Goal: Transaction & Acquisition: Register for event/course

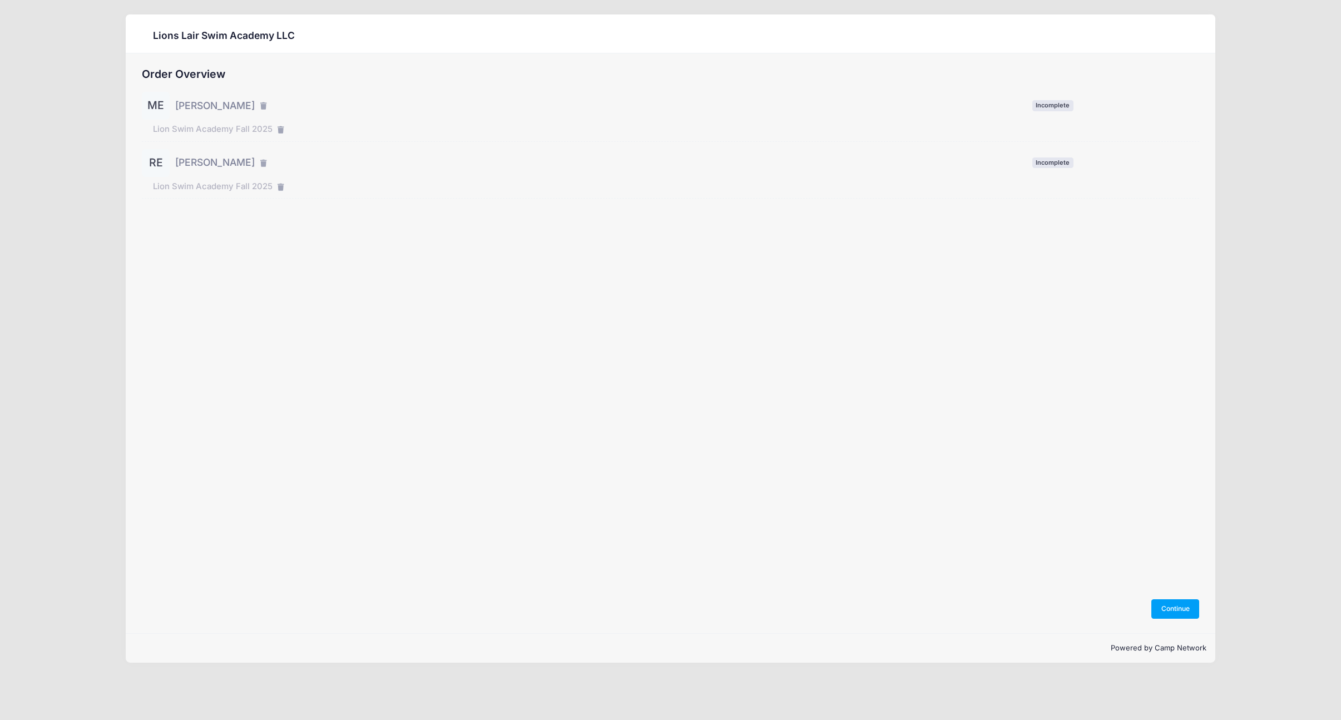
click at [215, 100] on span "[PERSON_NAME]" at bounding box center [215, 105] width 80 height 14
click at [1160, 603] on button "Continue" at bounding box center [1175, 608] width 48 height 19
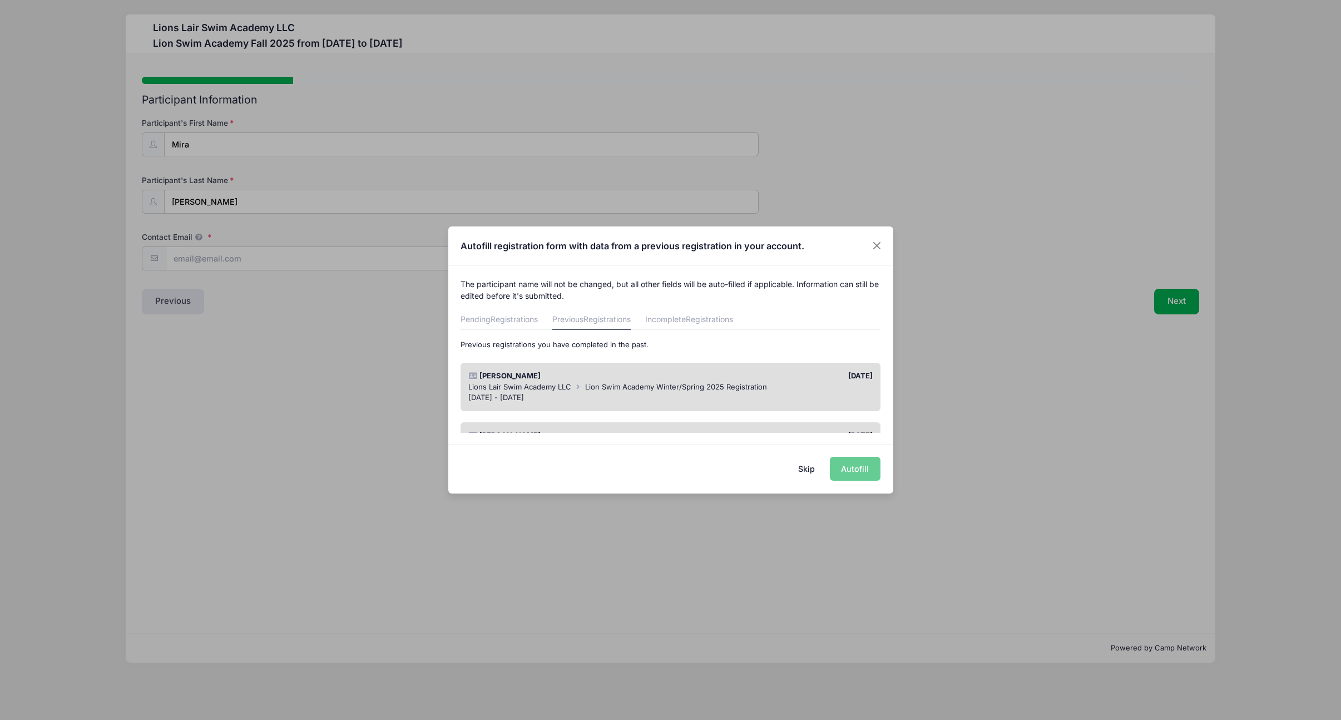
click at [656, 379] on div "[PERSON_NAME]" at bounding box center [566, 375] width 207 height 11
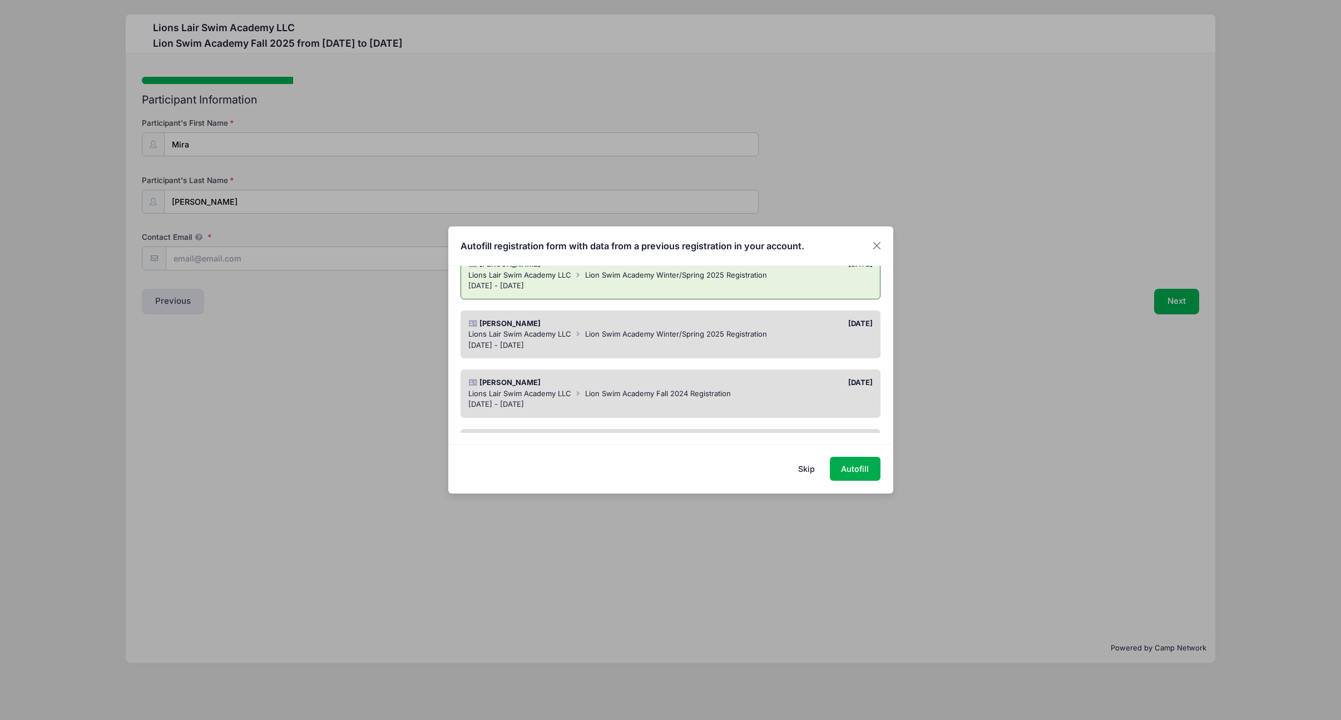
scroll to position [129, 0]
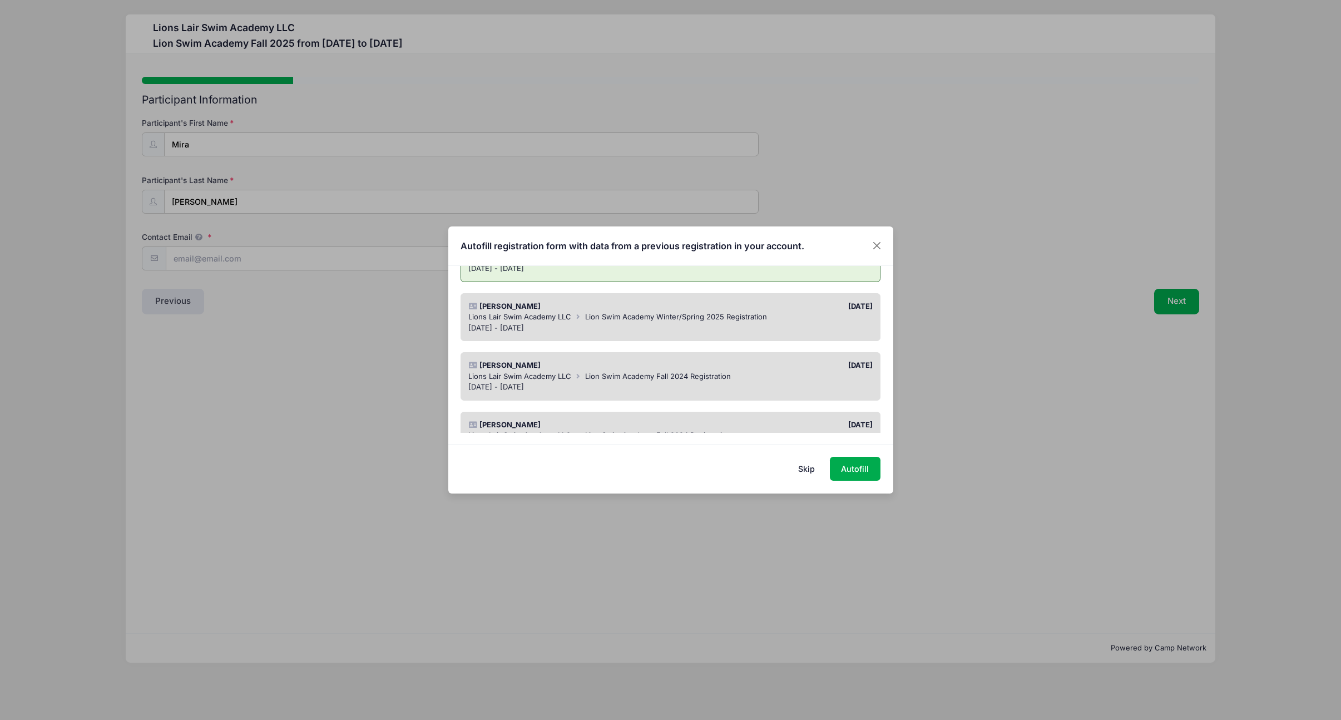
click at [617, 325] on div "Jan 23 - May 15, 2025" at bounding box center [670, 328] width 404 height 11
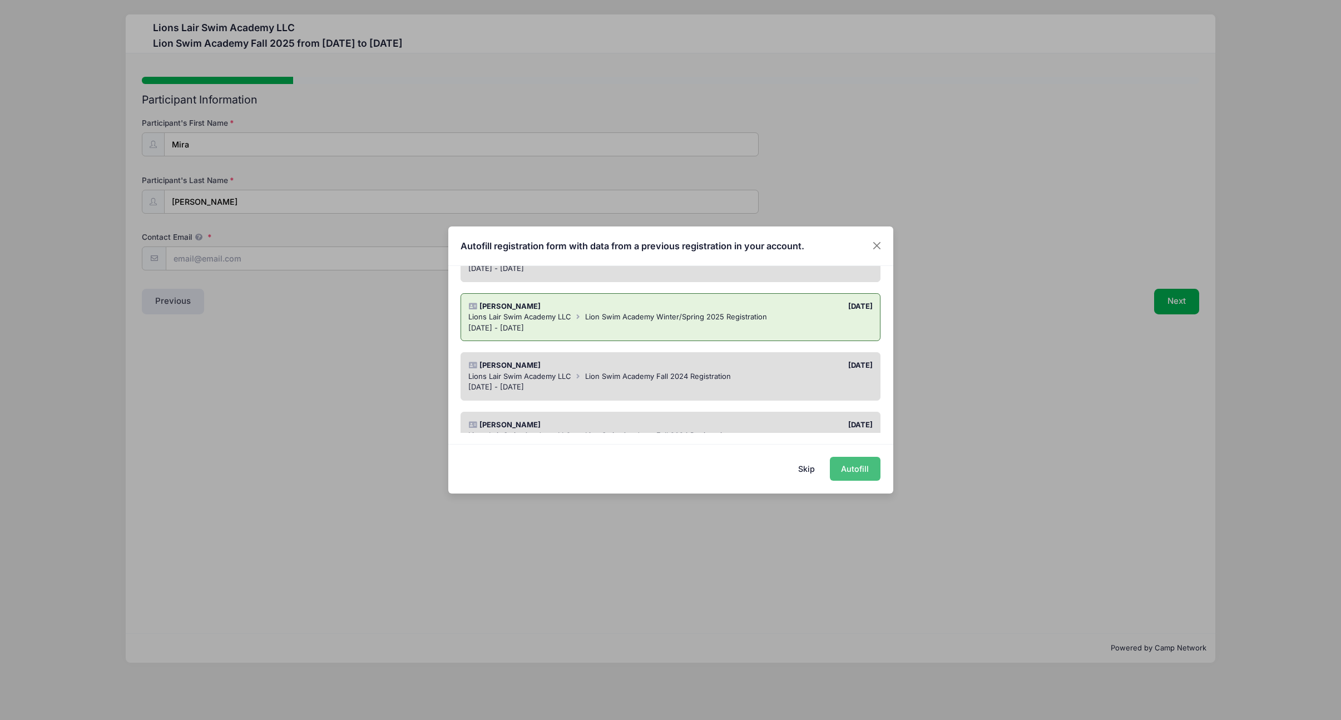
click at [852, 475] on button "Autofill" at bounding box center [855, 469] width 51 height 24
type input "nme2106@columbia.edu"
type input "Female"
type input "04/06/2016"
type input "11"
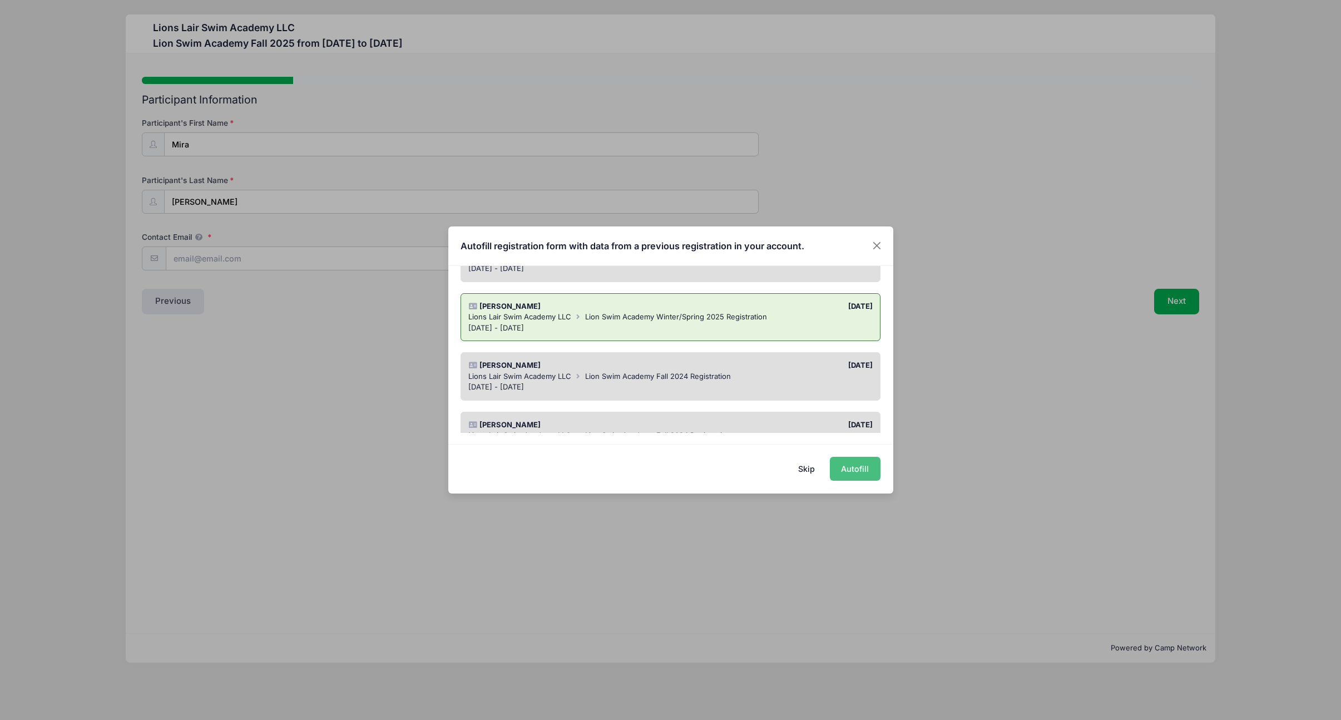
type input "247 W115th St Apt 1A"
type input "New York"
select select "NY"
type input "10026"
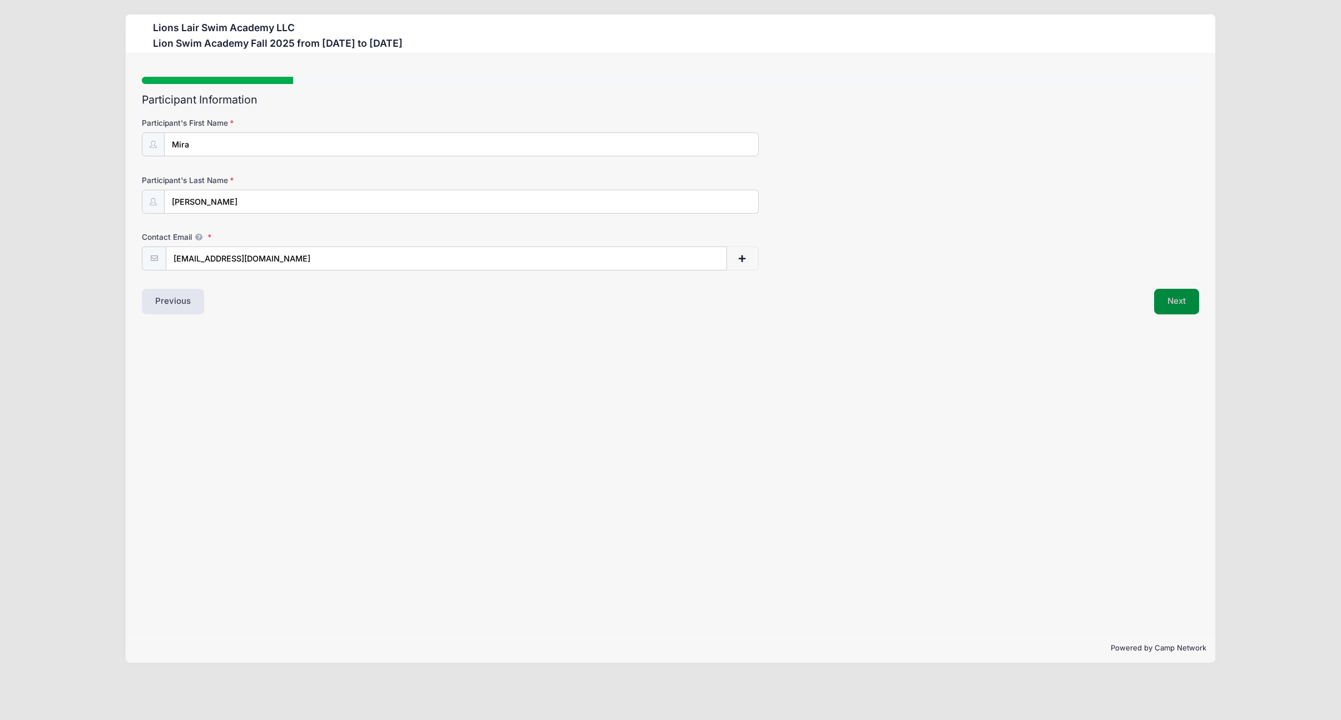
click at [1169, 300] on button "Next" at bounding box center [1176, 302] width 45 height 26
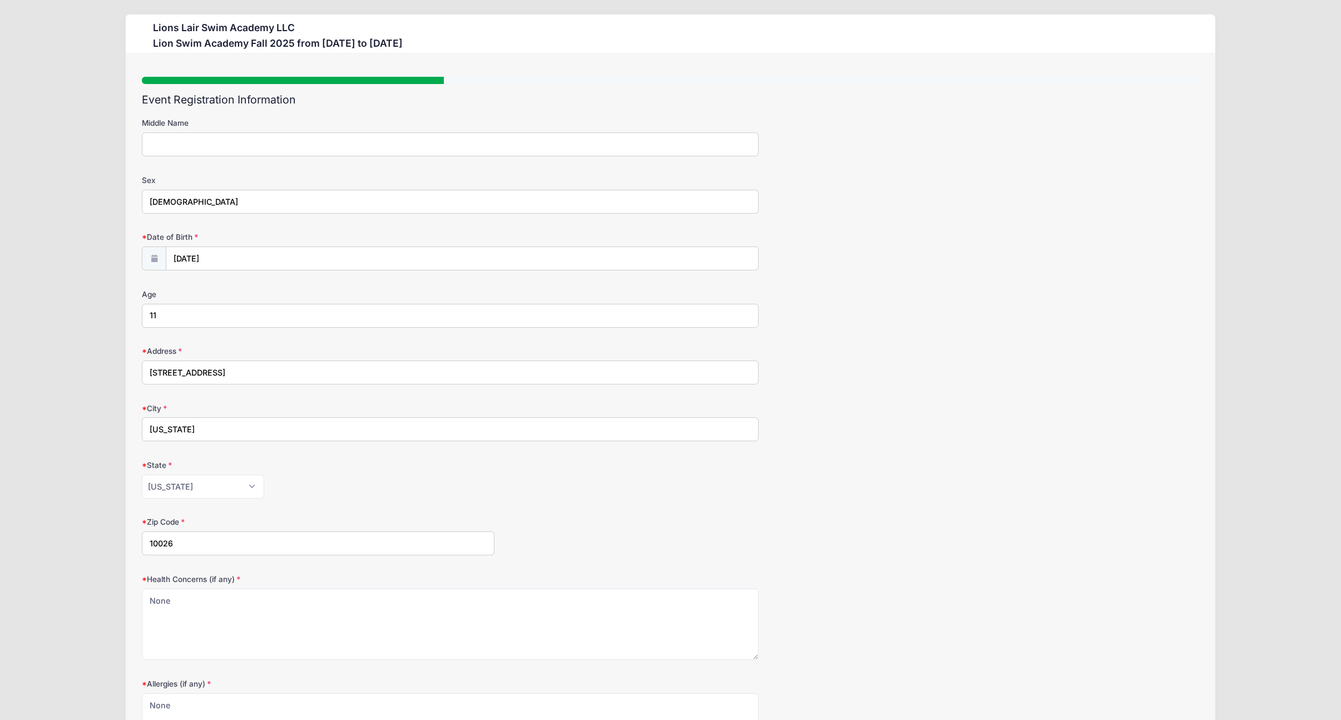
click at [176, 314] on input "11" at bounding box center [450, 316] width 617 height 24
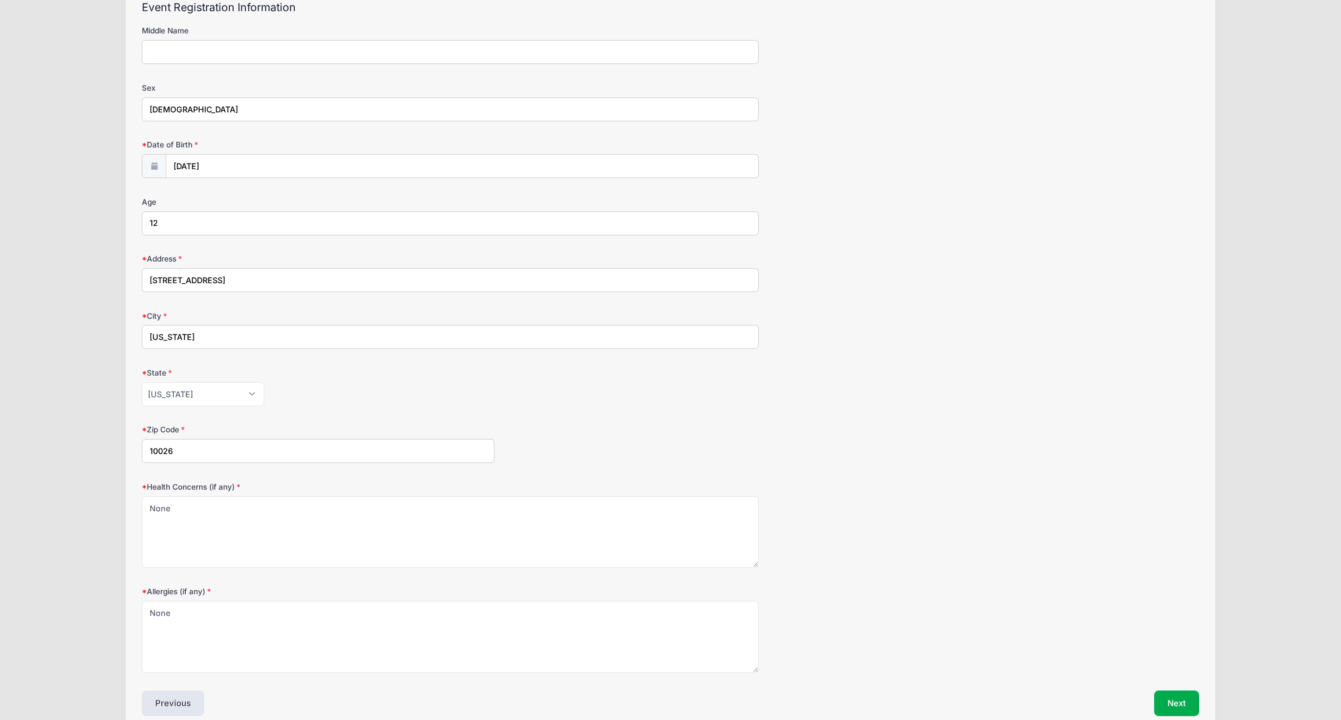
scroll to position [147, 0]
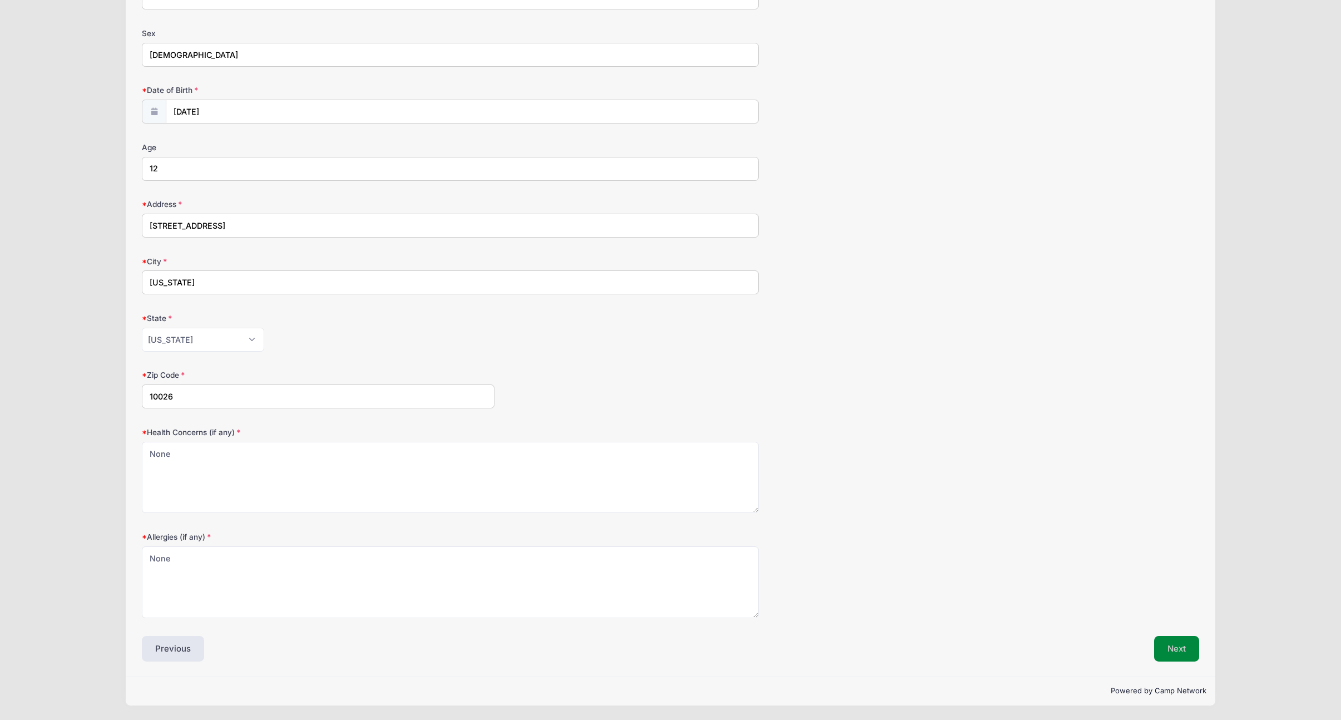
type input "12"
click at [1175, 644] on button "Next" at bounding box center [1176, 649] width 45 height 26
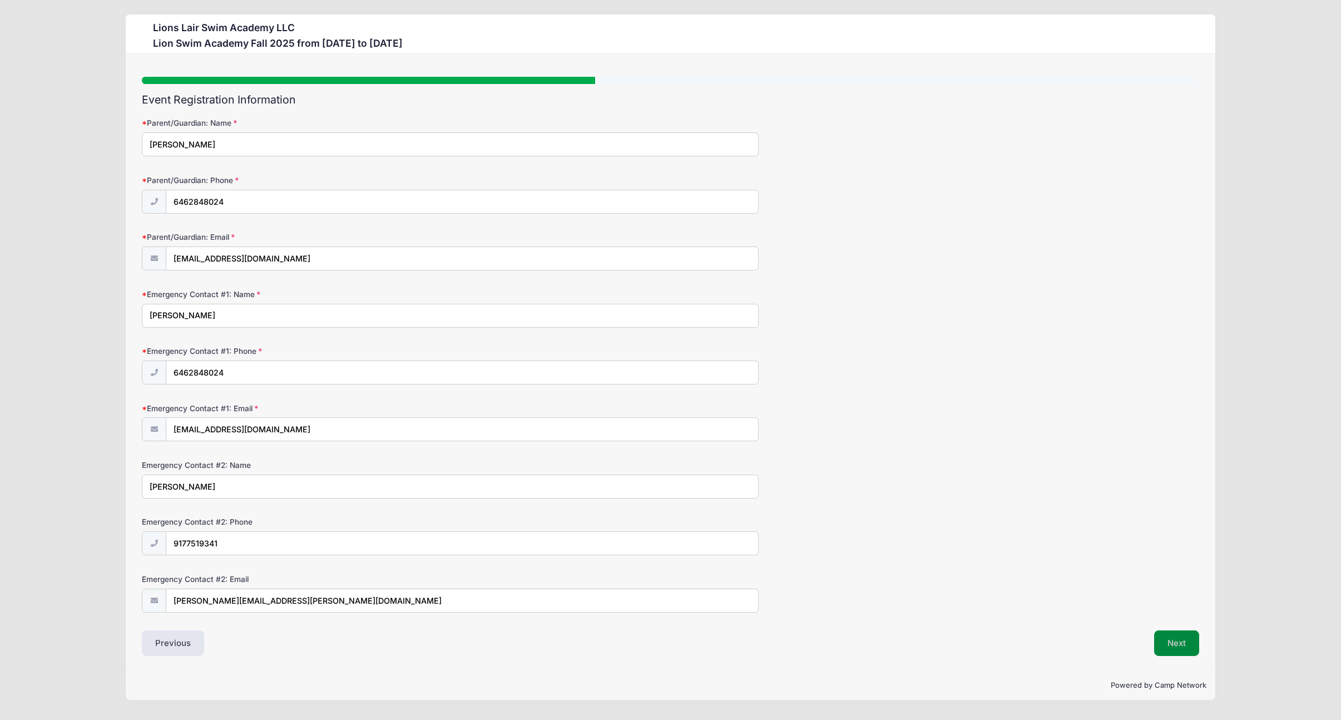
click at [1175, 643] on button "Next" at bounding box center [1176, 643] width 45 height 26
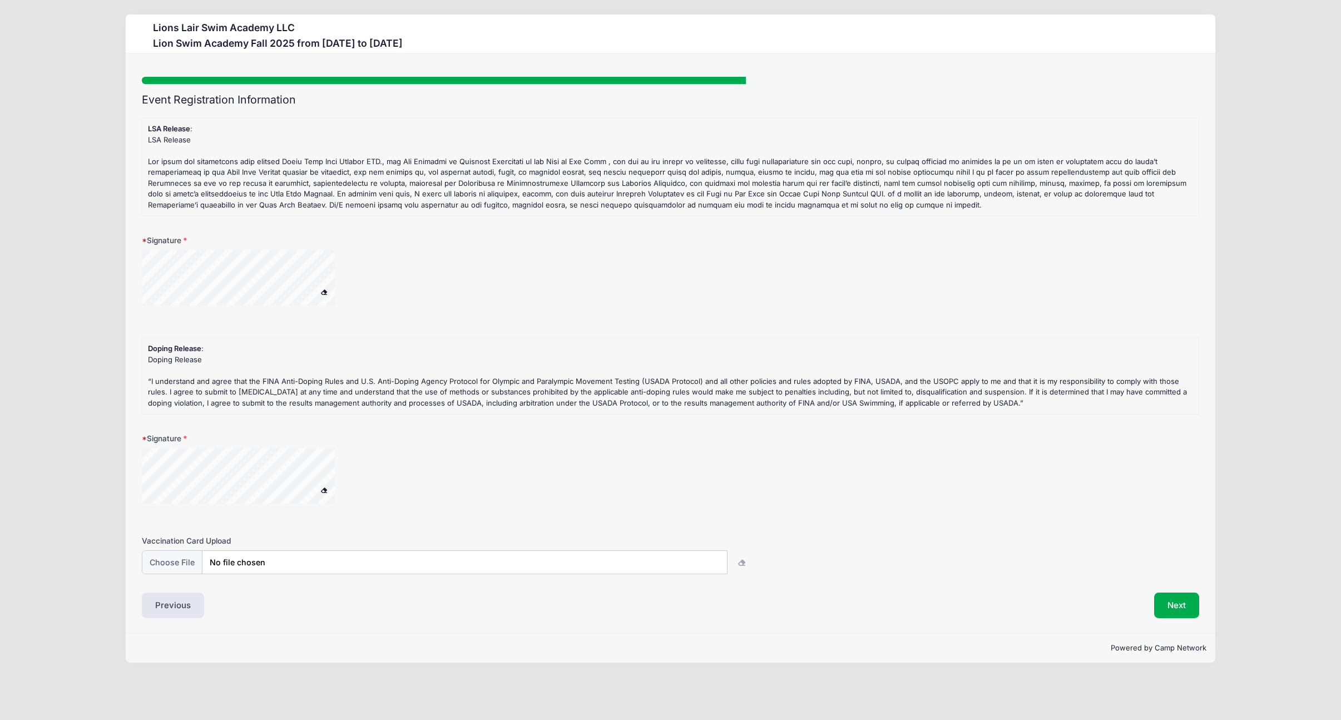
click at [372, 288] on div at bounding box center [450, 285] width 617 height 70
click at [172, 517] on form "LSA Release : LSA Release Signature Doping Release : Doping Release Signature V…" at bounding box center [670, 345] width 1057 height 457
click at [347, 469] on div at bounding box center [253, 477] width 222 height 59
click at [1171, 605] on button "Next" at bounding box center [1176, 605] width 45 height 26
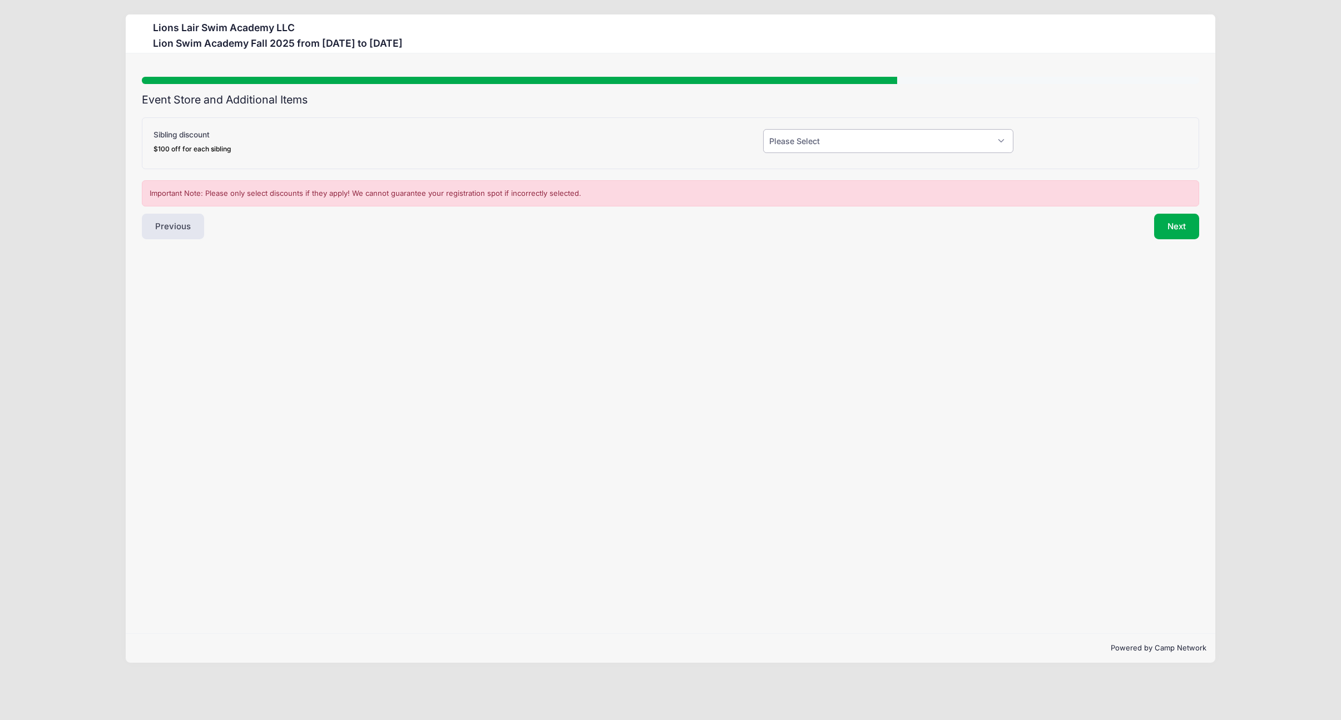
click at [838, 143] on select "Please Select Yes (-$100.00) No" at bounding box center [888, 141] width 250 height 24
select select "1"
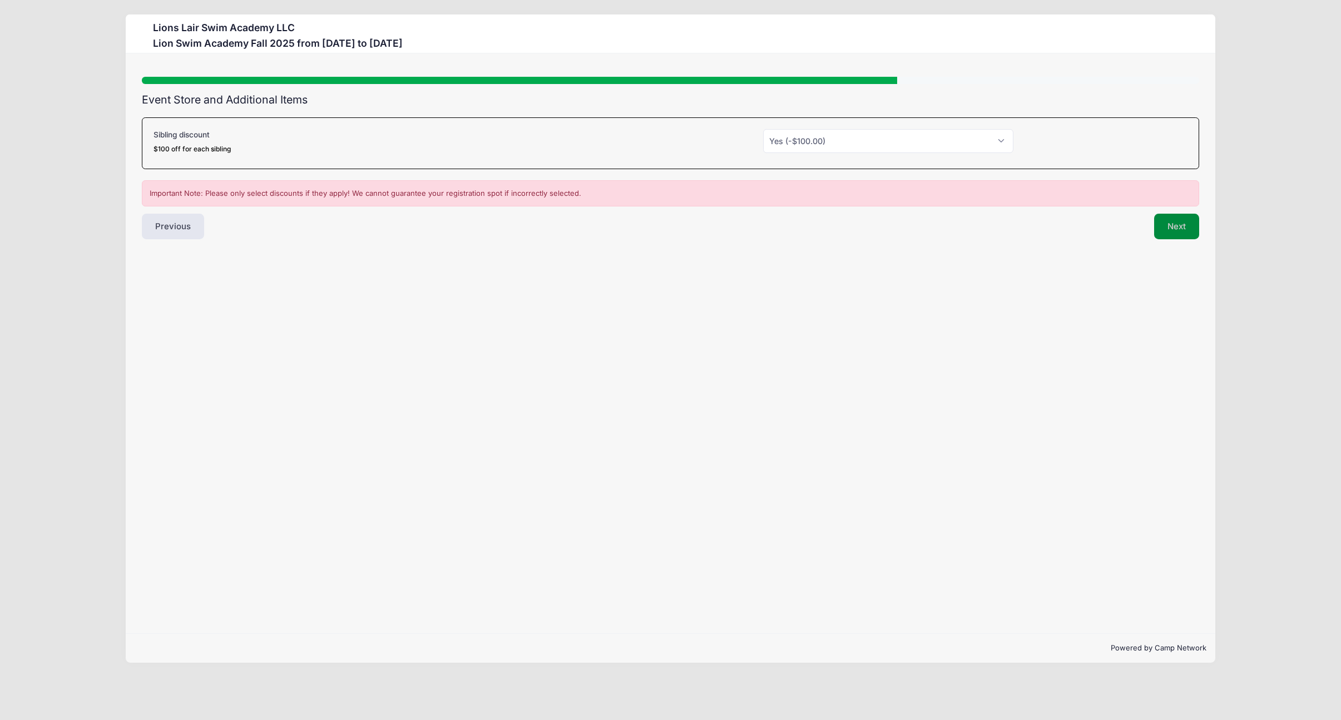
click at [1180, 229] on button "Next" at bounding box center [1176, 227] width 45 height 26
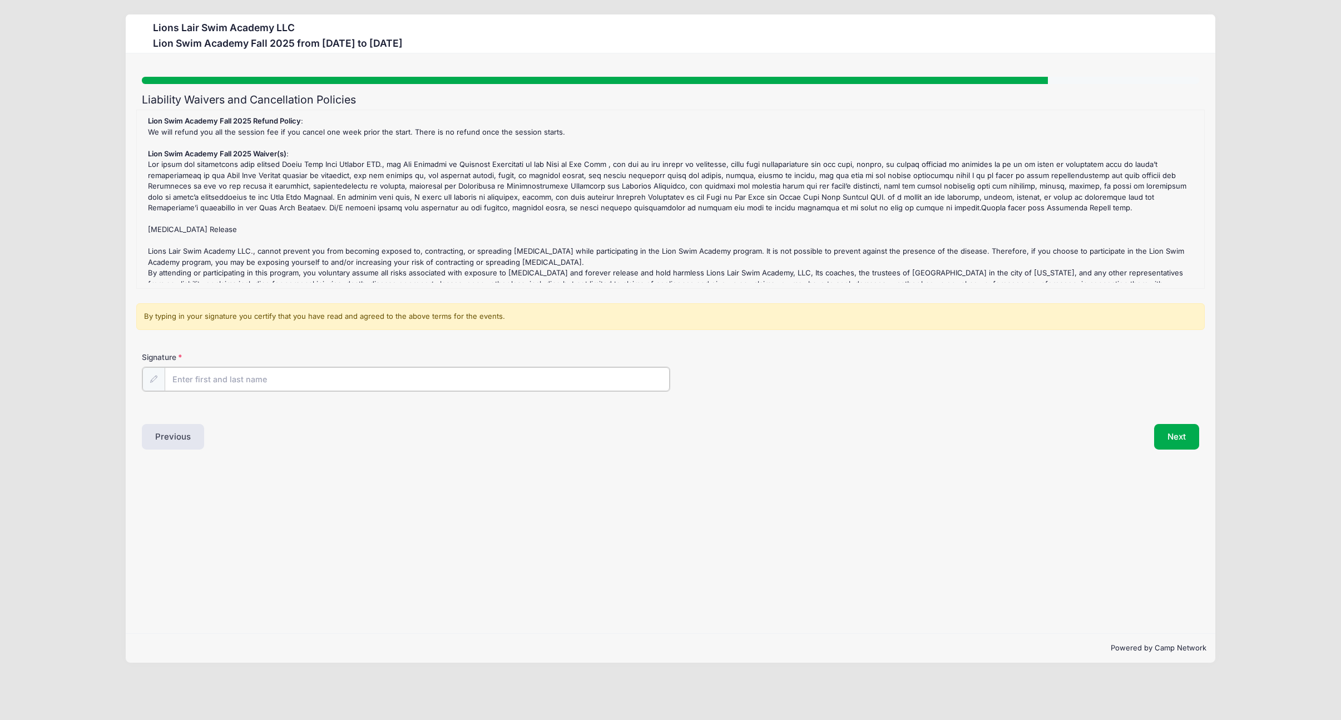
click at [254, 383] on input "Signature" at bounding box center [417, 379] width 505 height 24
type input "Noam Elcott"
click at [904, 368] on div "Signature Noam Elcott" at bounding box center [670, 371] width 1057 height 39
click at [1190, 439] on button "Next" at bounding box center [1176, 436] width 45 height 26
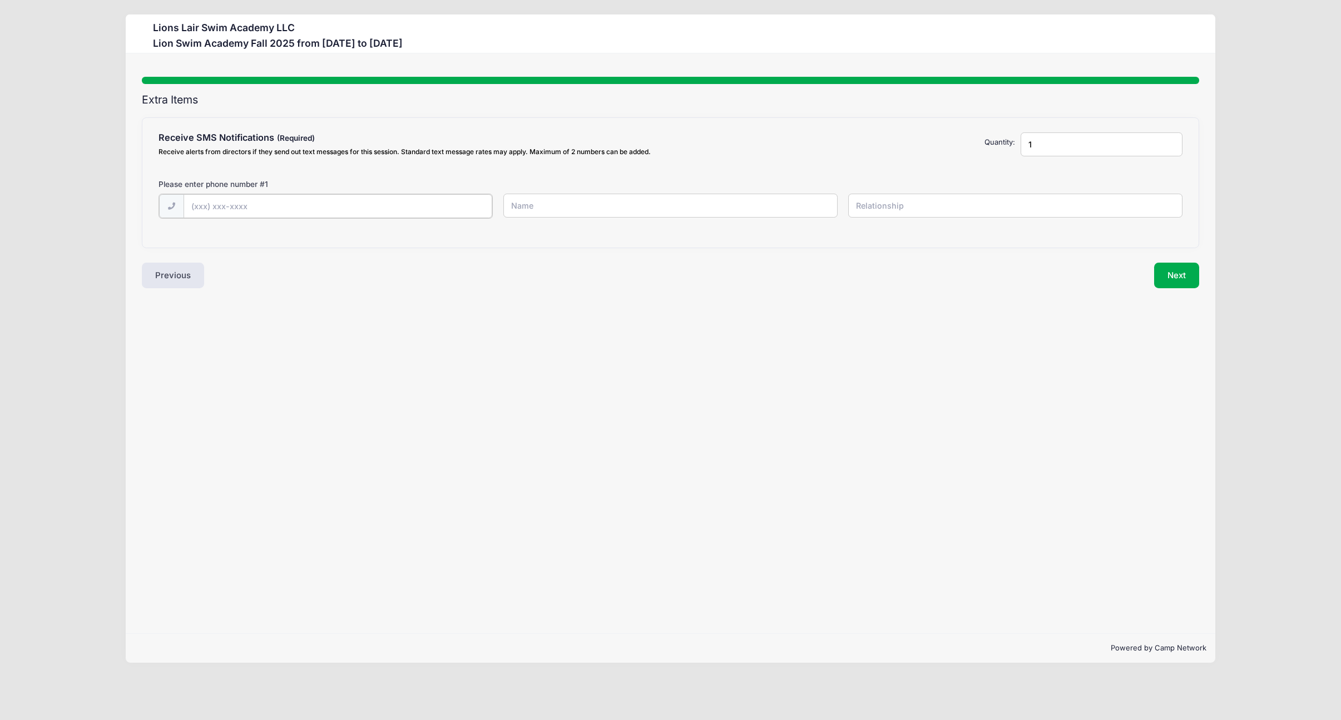
click at [0, 0] on input "text" at bounding box center [0, 0] width 0 height 0
type input "(646) 284-8024"
click at [0, 0] on input "text" at bounding box center [0, 0] width 0 height 0
type input "Noam Elcott"
click at [0, 0] on input "text" at bounding box center [0, 0] width 0 height 0
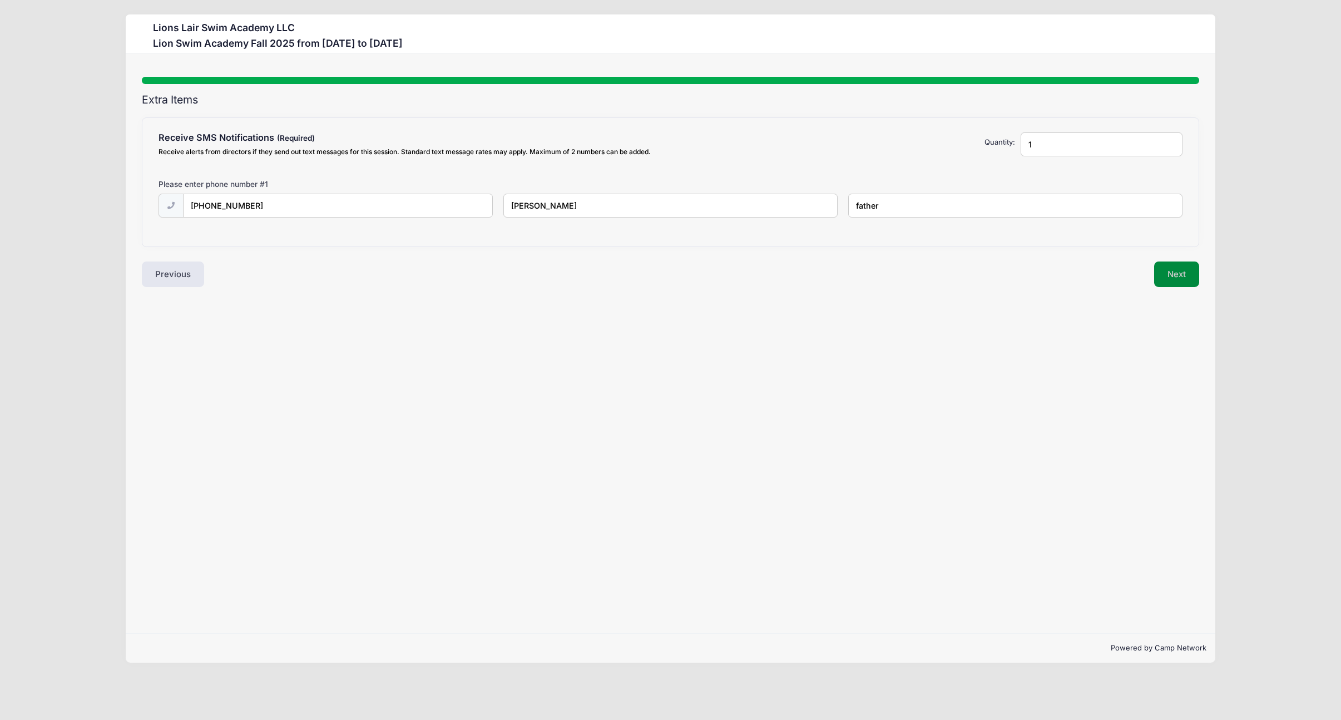
type input "father"
click at [1172, 273] on button "Next" at bounding box center [1176, 274] width 45 height 26
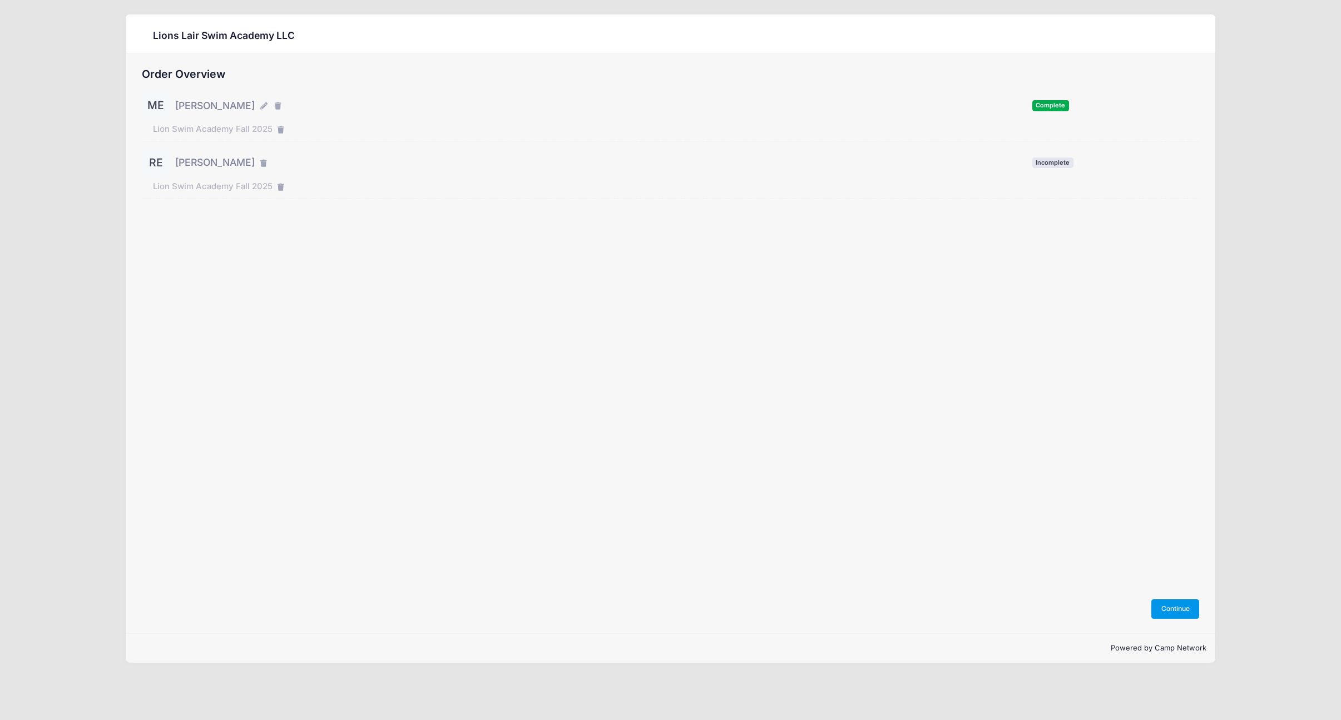
click at [1176, 612] on button "Continue" at bounding box center [1175, 608] width 48 height 19
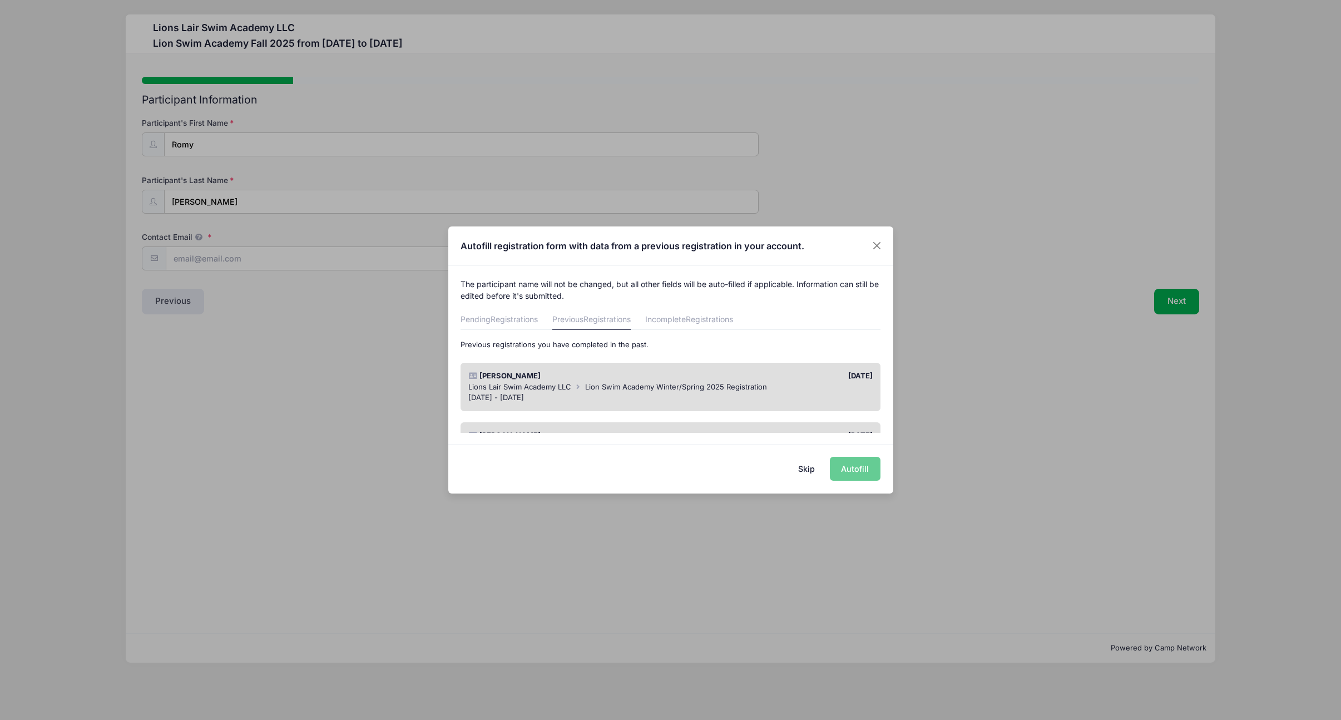
click at [646, 393] on div "Jan 23 - May 15, 2025" at bounding box center [670, 397] width 404 height 11
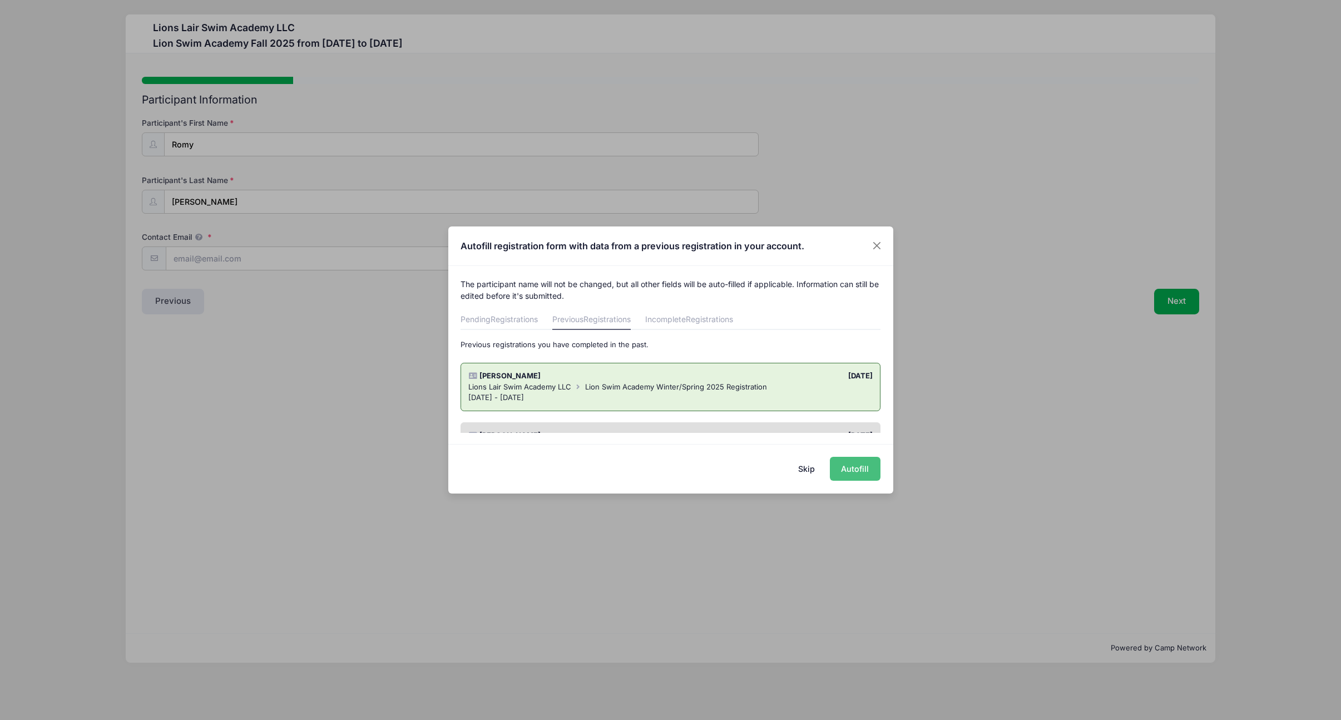
click at [857, 469] on button "Autofill" at bounding box center [855, 469] width 51 height 24
type input "nme2106@columbia.edu"
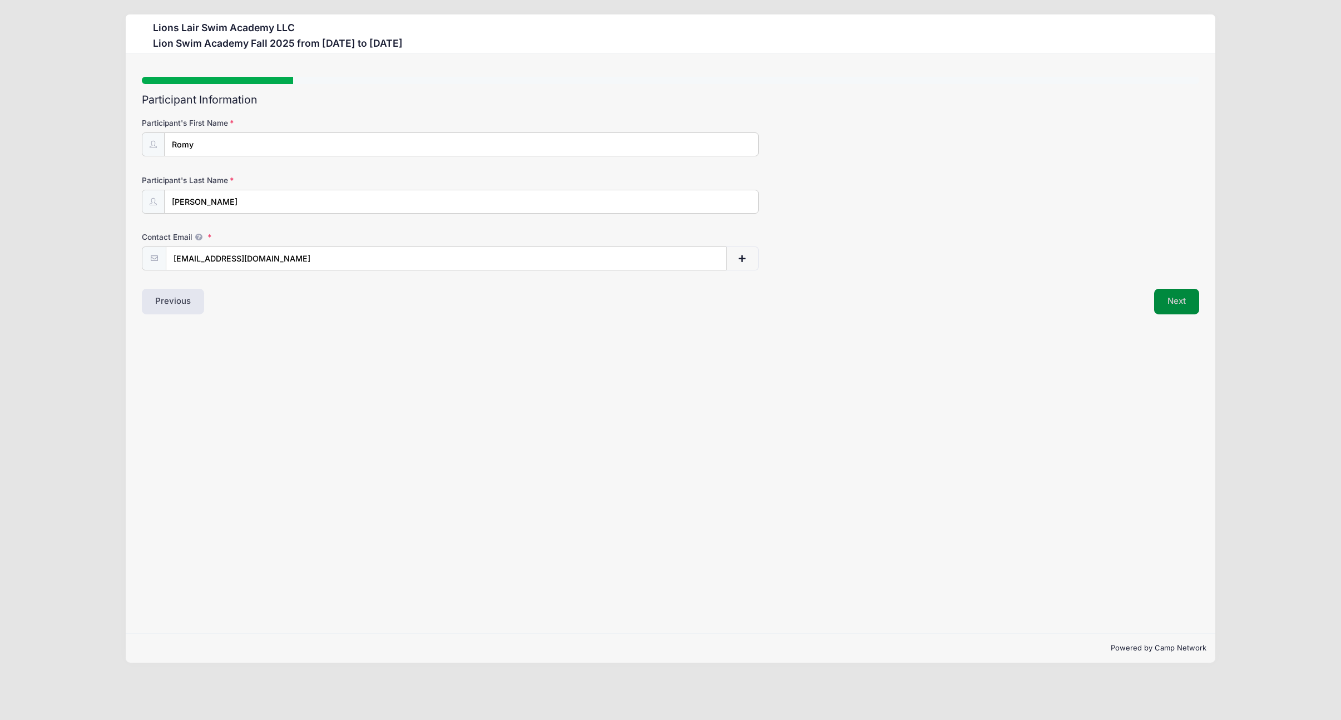
click at [1174, 305] on button "Next" at bounding box center [1176, 302] width 45 height 26
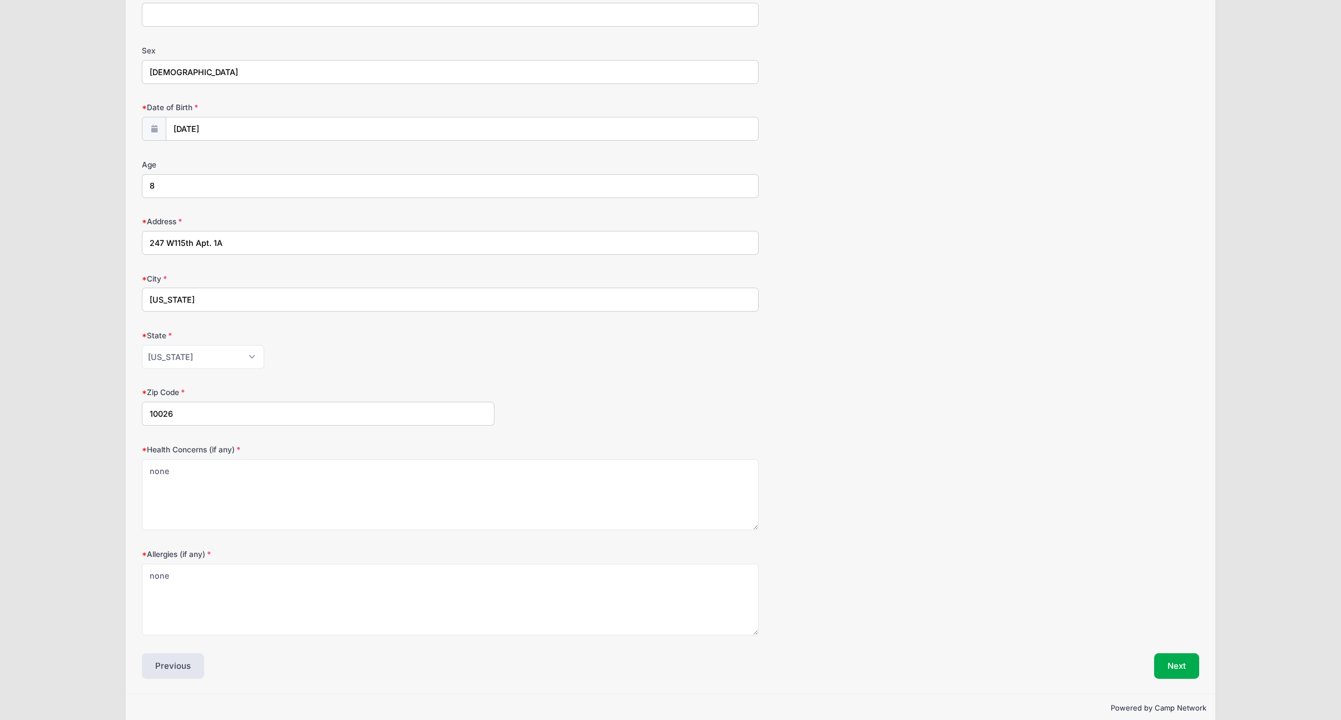
scroll to position [147, 0]
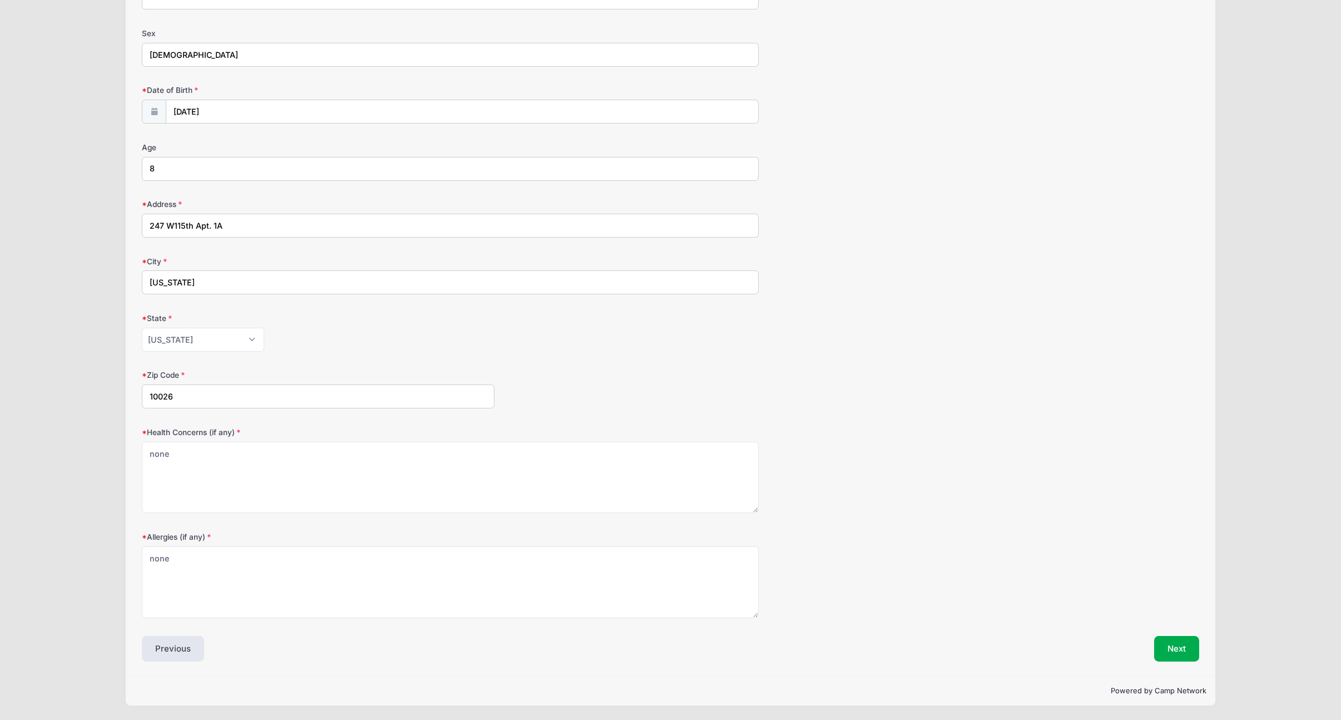
drag, startPoint x: 195, startPoint y: 169, endPoint x: 102, endPoint y: 170, distance: 93.5
click at [102, 170] on div "Lions Lair Swim Academy LLC Lion Swim Academy Fall 2025 from 09/09 to 12/18/202…" at bounding box center [671, 286] width 1308 height 867
type input "9"
click at [1171, 643] on button "Next" at bounding box center [1176, 649] width 45 height 26
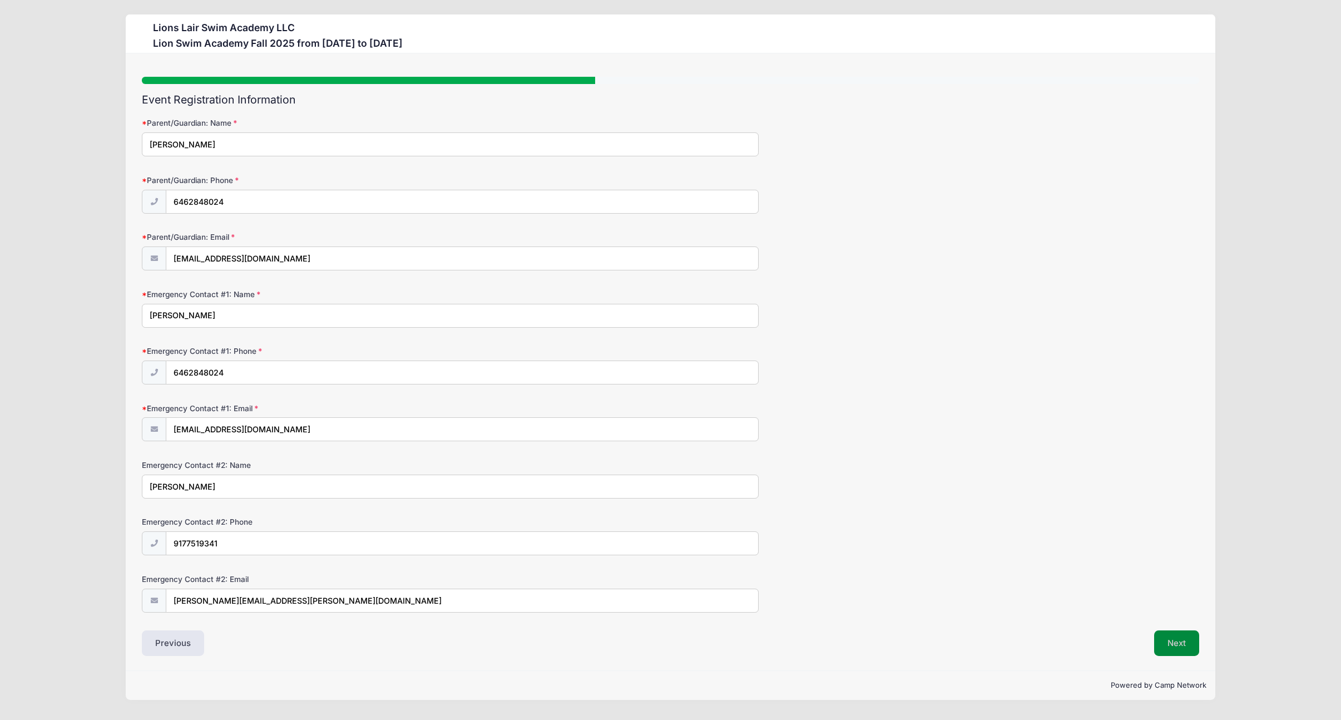
click at [1171, 647] on button "Next" at bounding box center [1176, 643] width 45 height 26
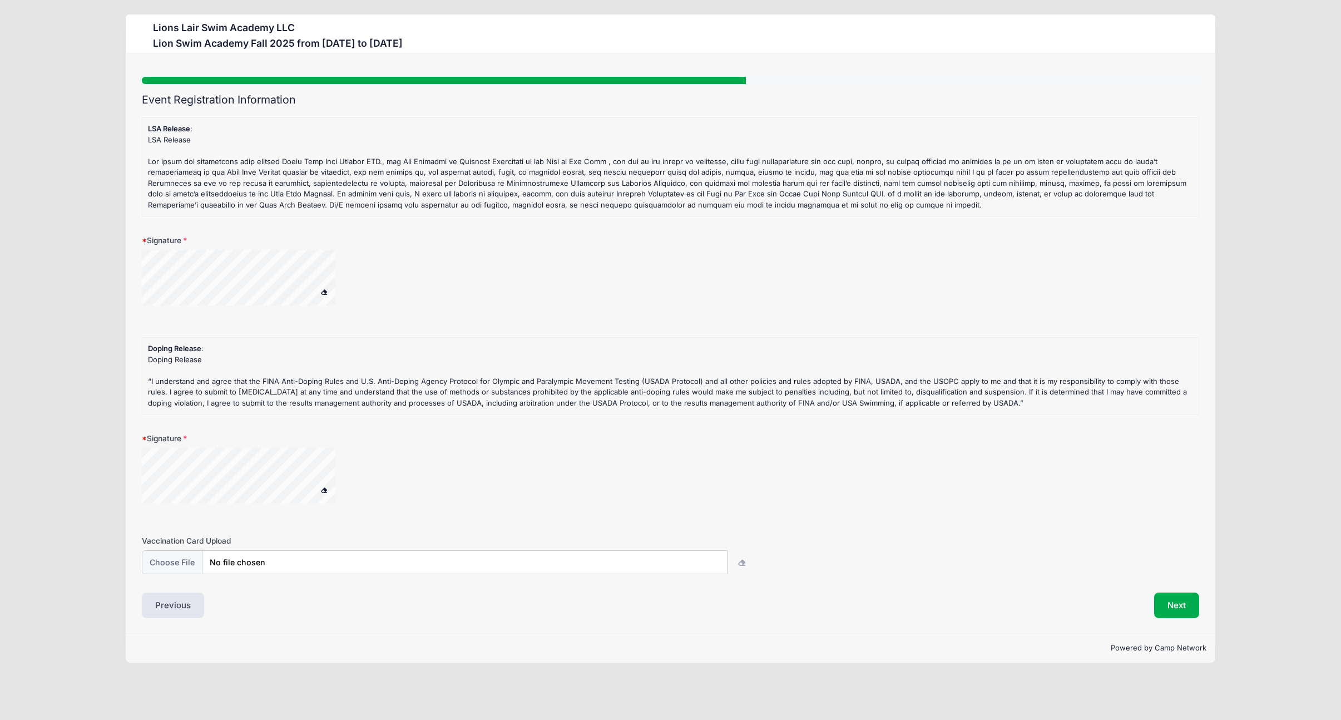
click at [184, 503] on div at bounding box center [253, 477] width 222 height 59
click at [336, 467] on div at bounding box center [253, 477] width 222 height 59
click at [1177, 607] on button "Next" at bounding box center [1176, 605] width 45 height 26
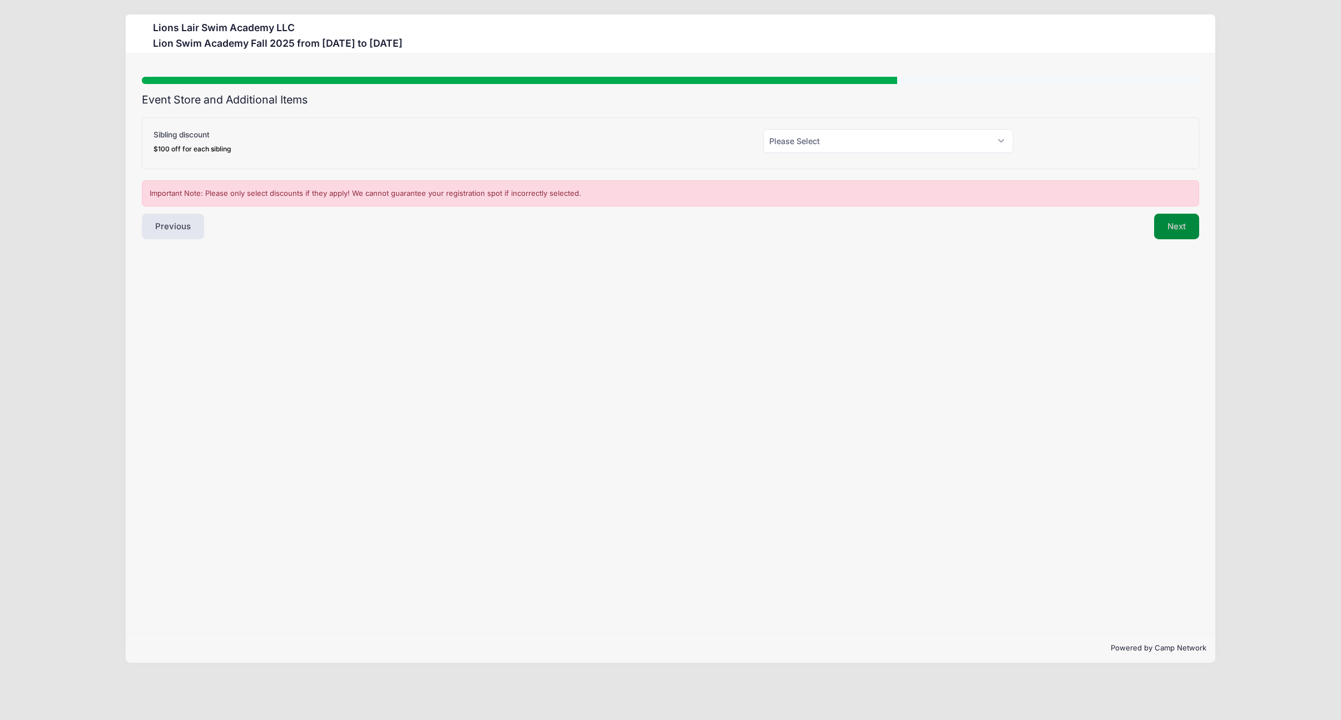
click at [1172, 230] on button "Next" at bounding box center [1176, 227] width 45 height 26
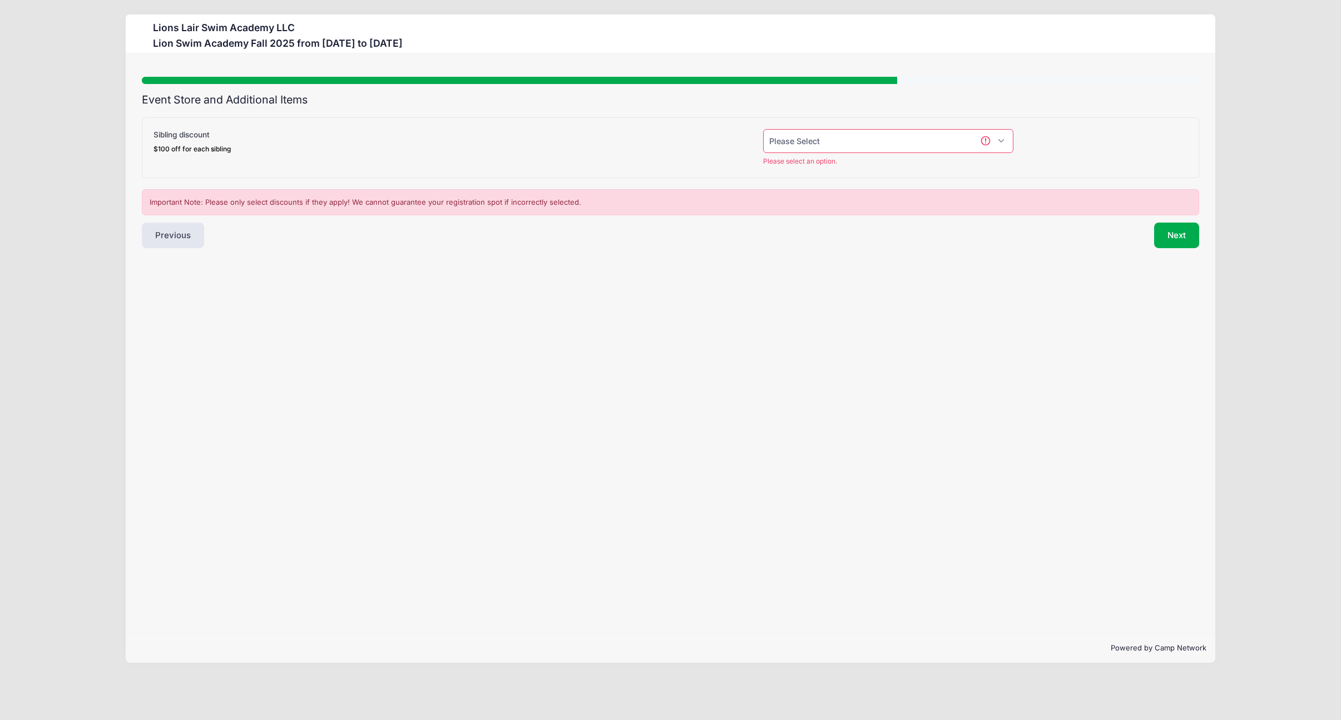
click at [927, 140] on select "Please Select Yes (-$100.00) No" at bounding box center [888, 141] width 250 height 24
select select "0"
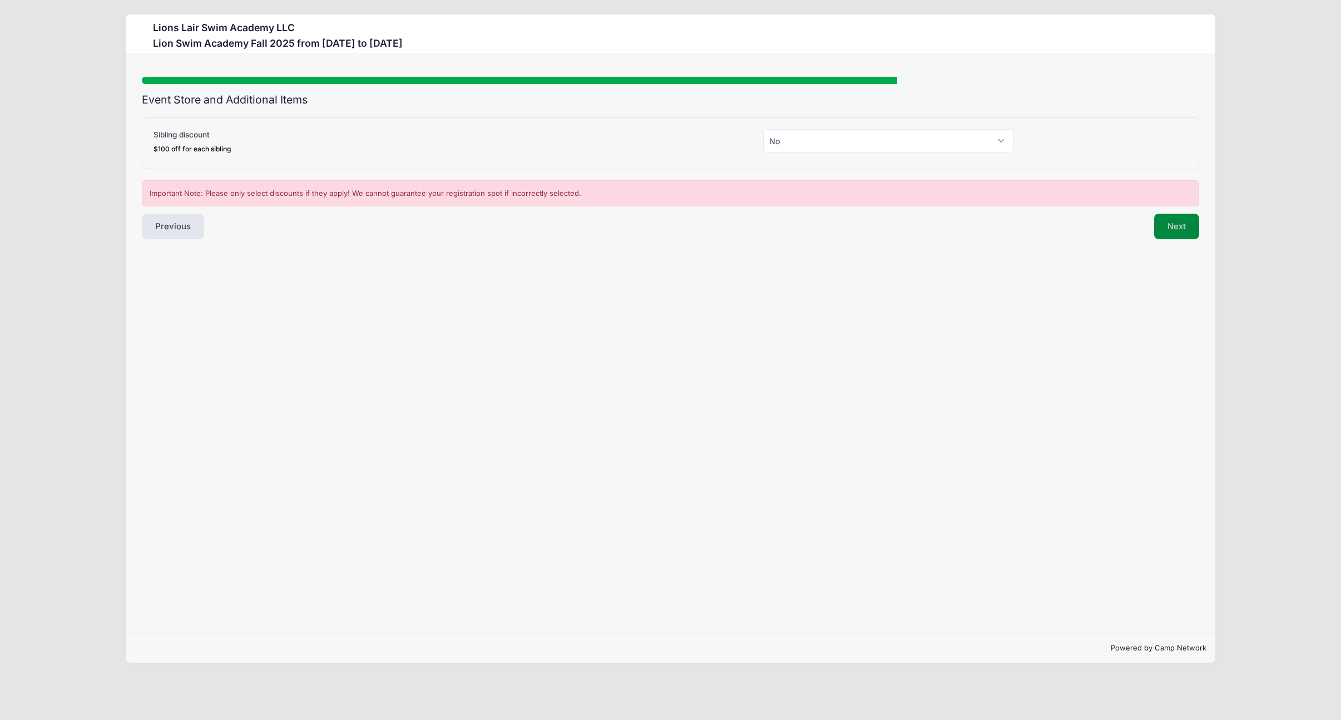
click at [1175, 227] on button "Next" at bounding box center [1176, 227] width 45 height 26
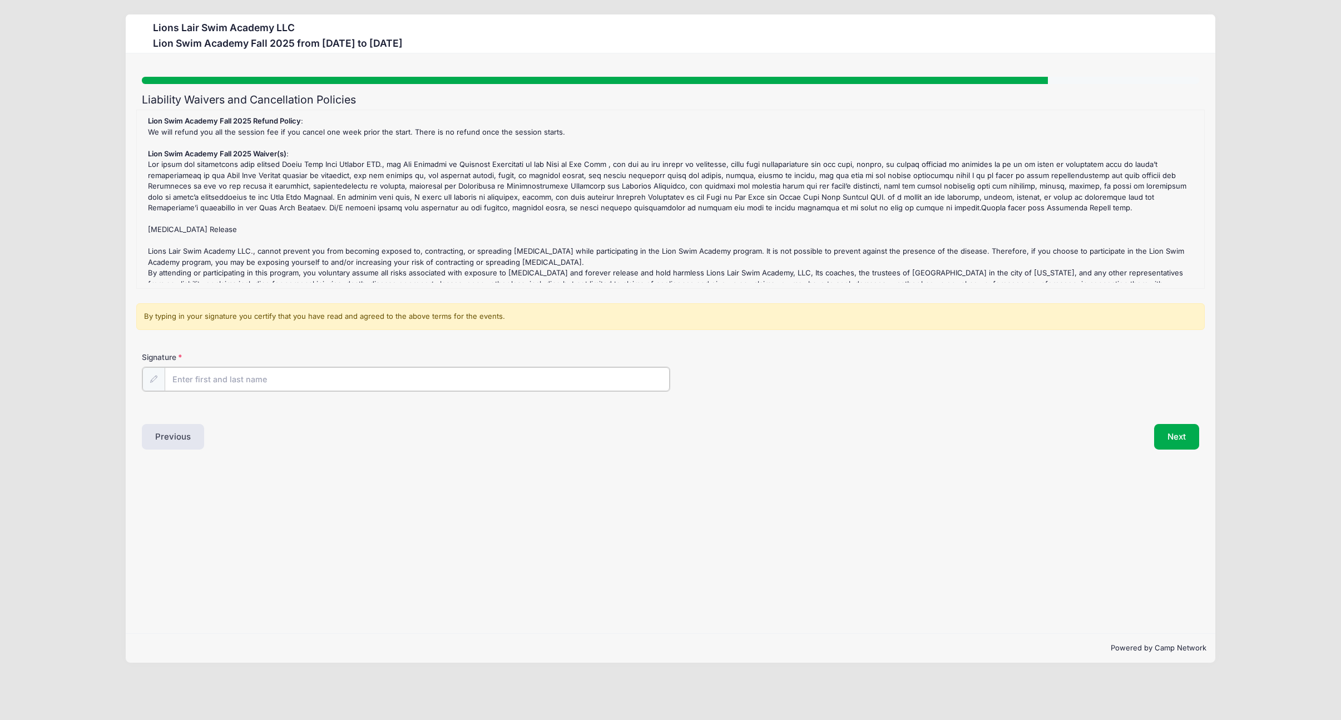
click at [294, 386] on input "Signature" at bounding box center [417, 379] width 505 height 24
type input "Noam Elcott"
click at [1175, 440] on button "Next" at bounding box center [1176, 436] width 45 height 26
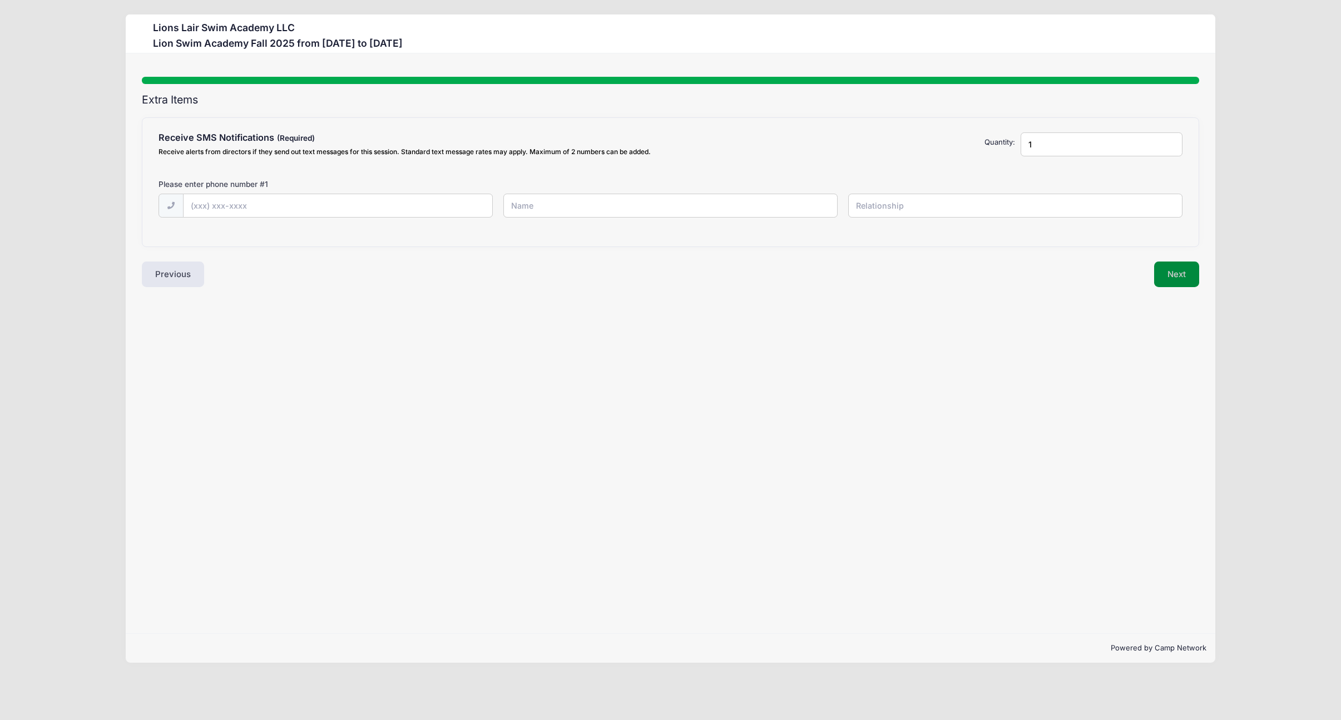
click at [1177, 269] on button "Next" at bounding box center [1176, 274] width 45 height 26
click at [1037, 147] on input "1" at bounding box center [1101, 144] width 161 height 24
click at [1170, 140] on input "2" at bounding box center [1101, 144] width 161 height 24
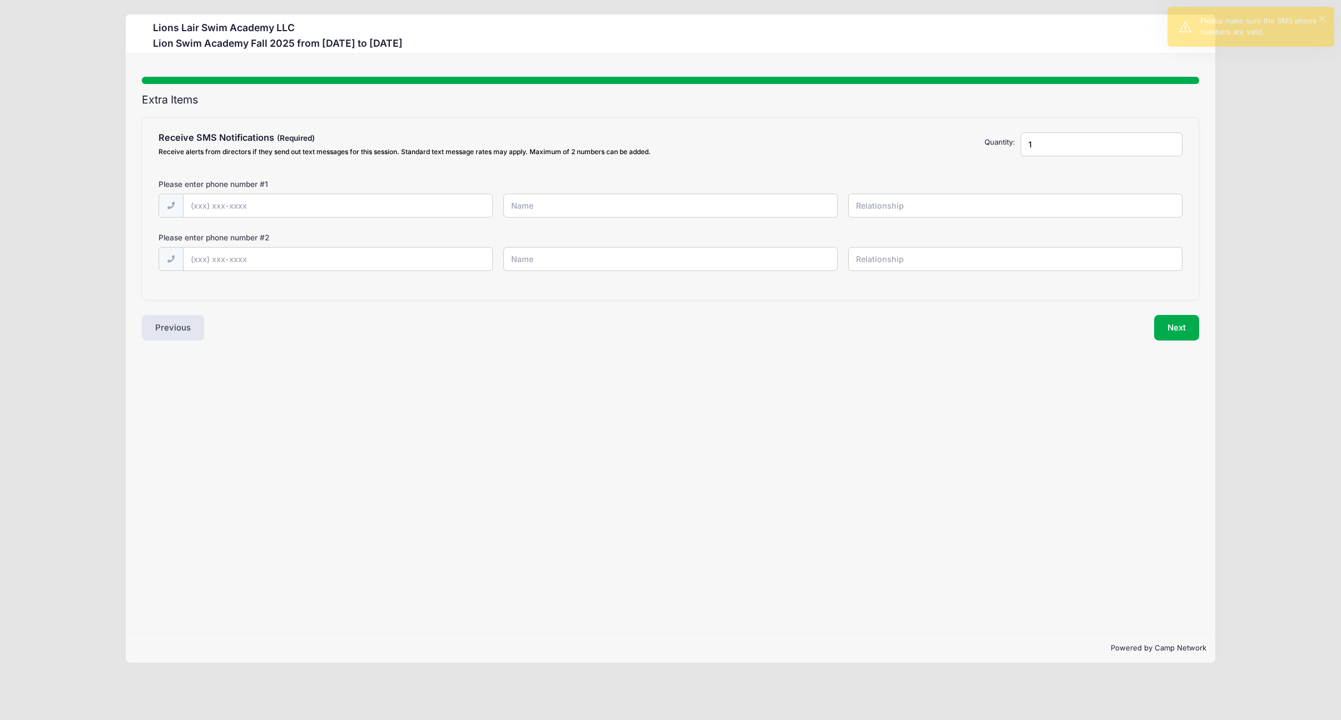
type input "1"
click at [1170, 150] on input "1" at bounding box center [1101, 144] width 161 height 24
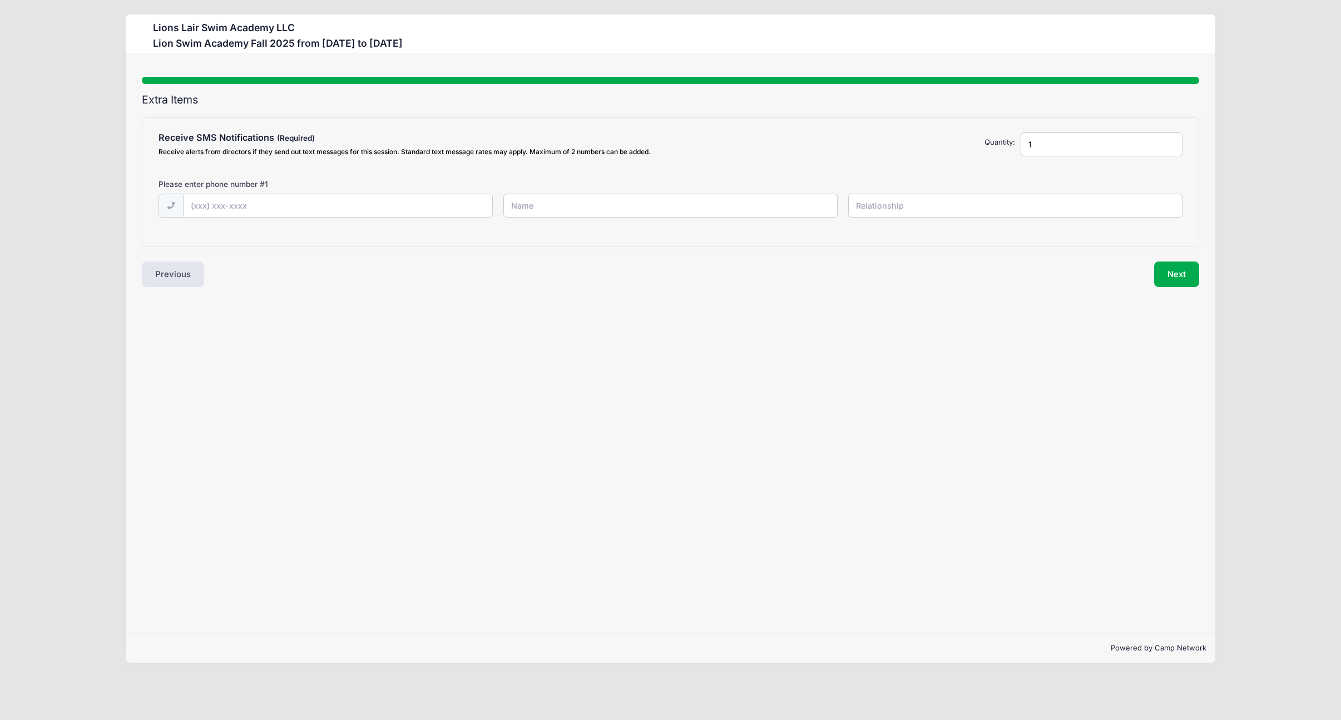
click at [1170, 149] on input "1" at bounding box center [1101, 144] width 161 height 24
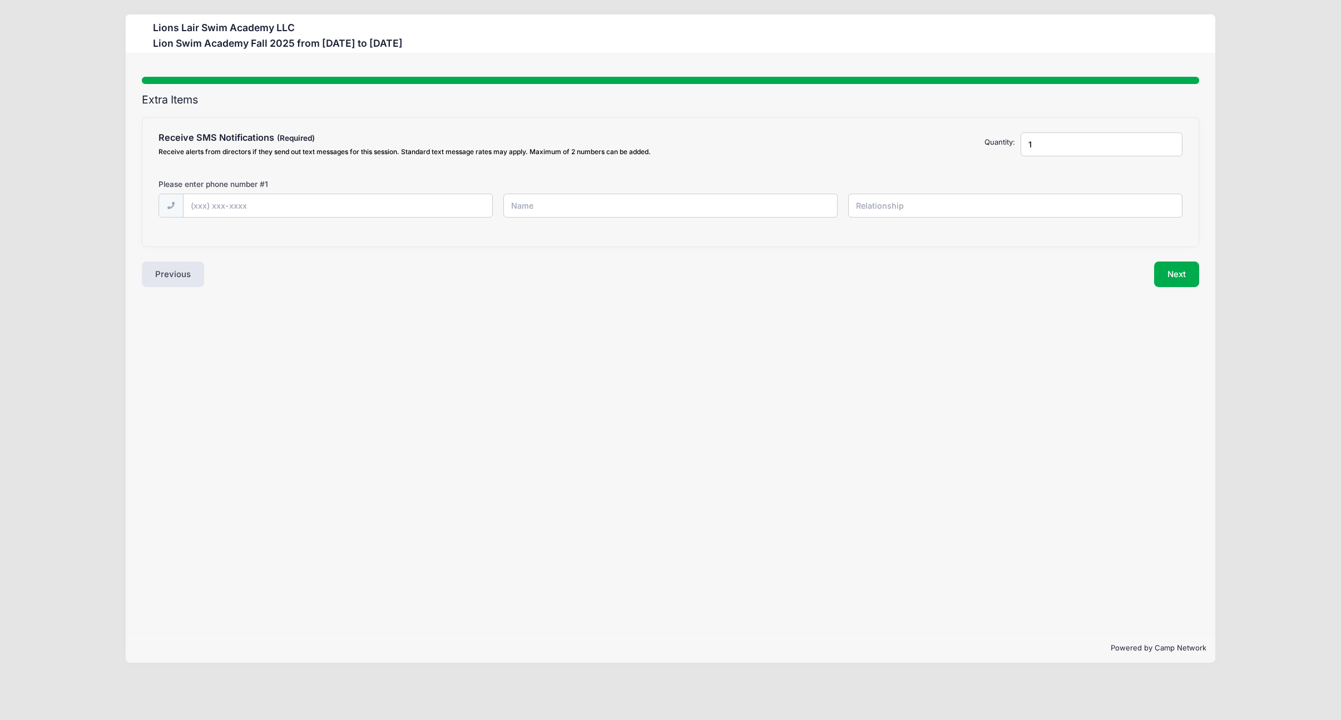
click at [1170, 149] on input "1" at bounding box center [1101, 144] width 161 height 24
click at [0, 0] on input "text" at bounding box center [0, 0] width 0 height 0
type input "(646) 284-8024"
type input "Noam Elcott"
click at [0, 0] on input "text" at bounding box center [0, 0] width 0 height 0
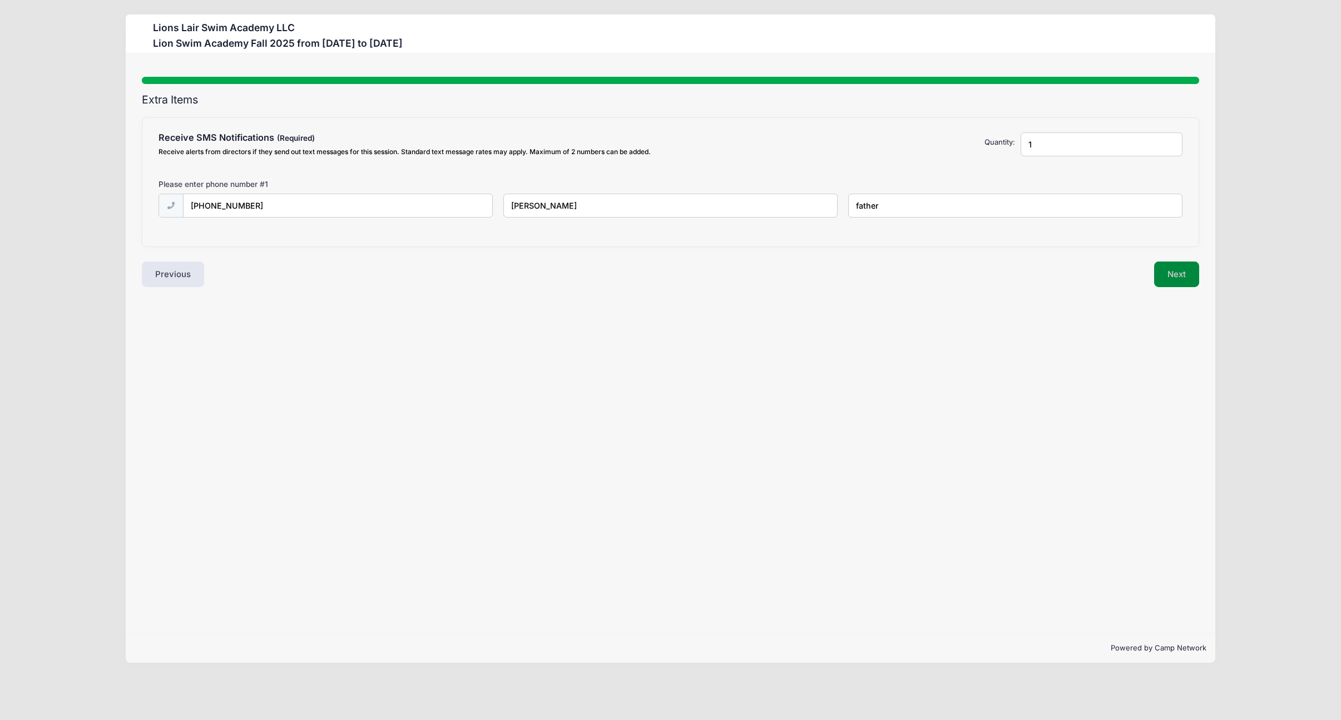
type input "father"
click at [1169, 265] on button "Next" at bounding box center [1176, 274] width 45 height 26
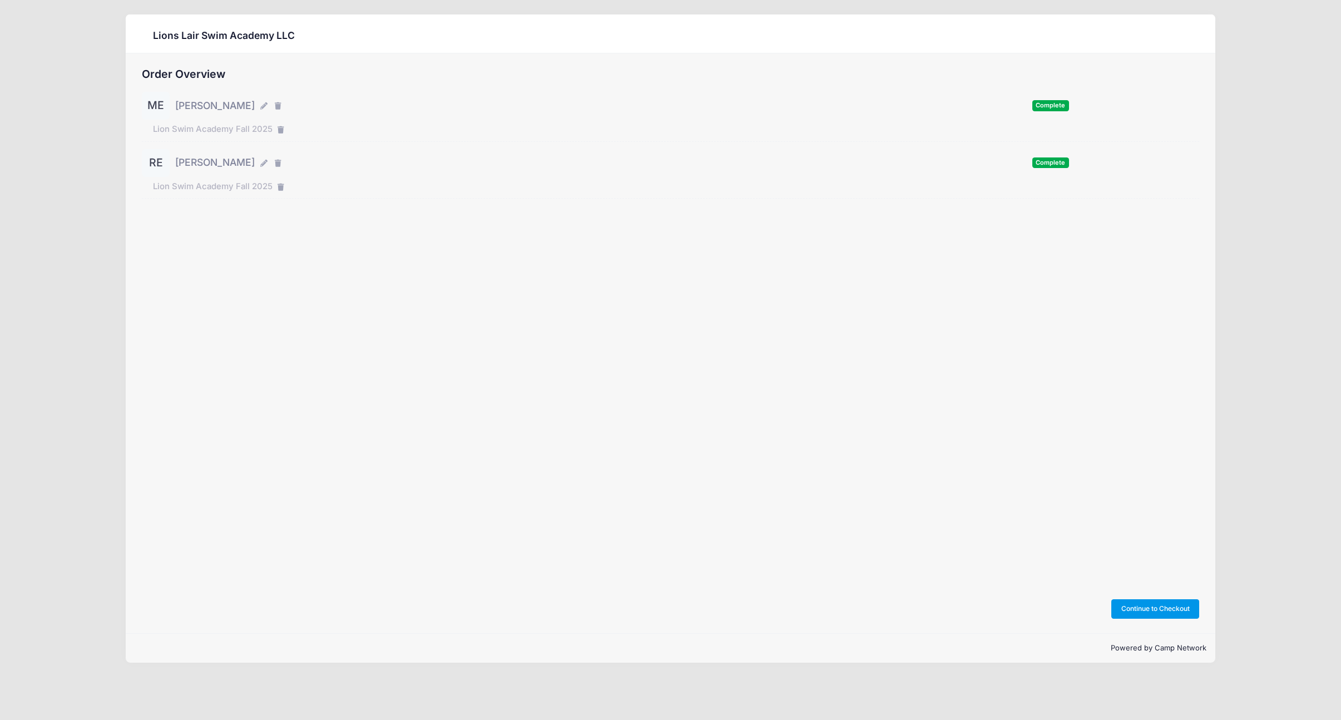
click at [1176, 612] on button "Continue to Checkout" at bounding box center [1155, 608] width 88 height 19
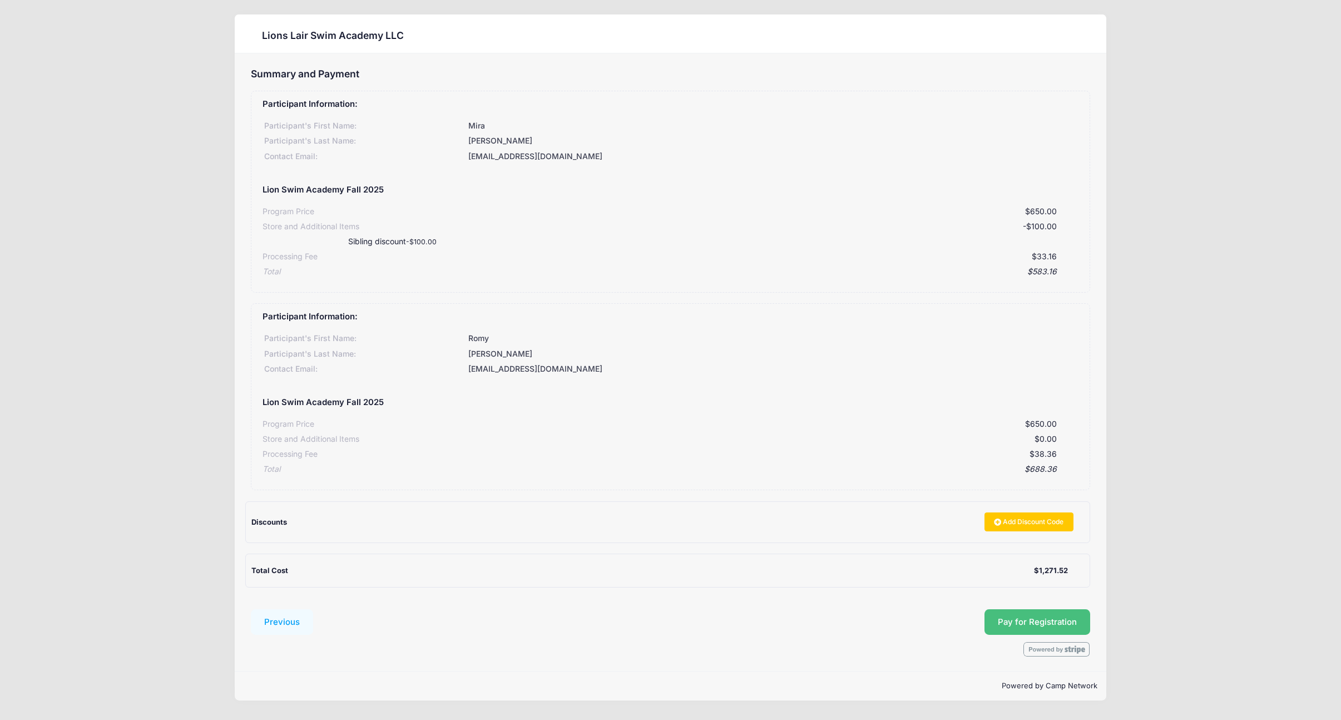
click at [1052, 620] on span "Pay for Registration" at bounding box center [1037, 622] width 79 height 10
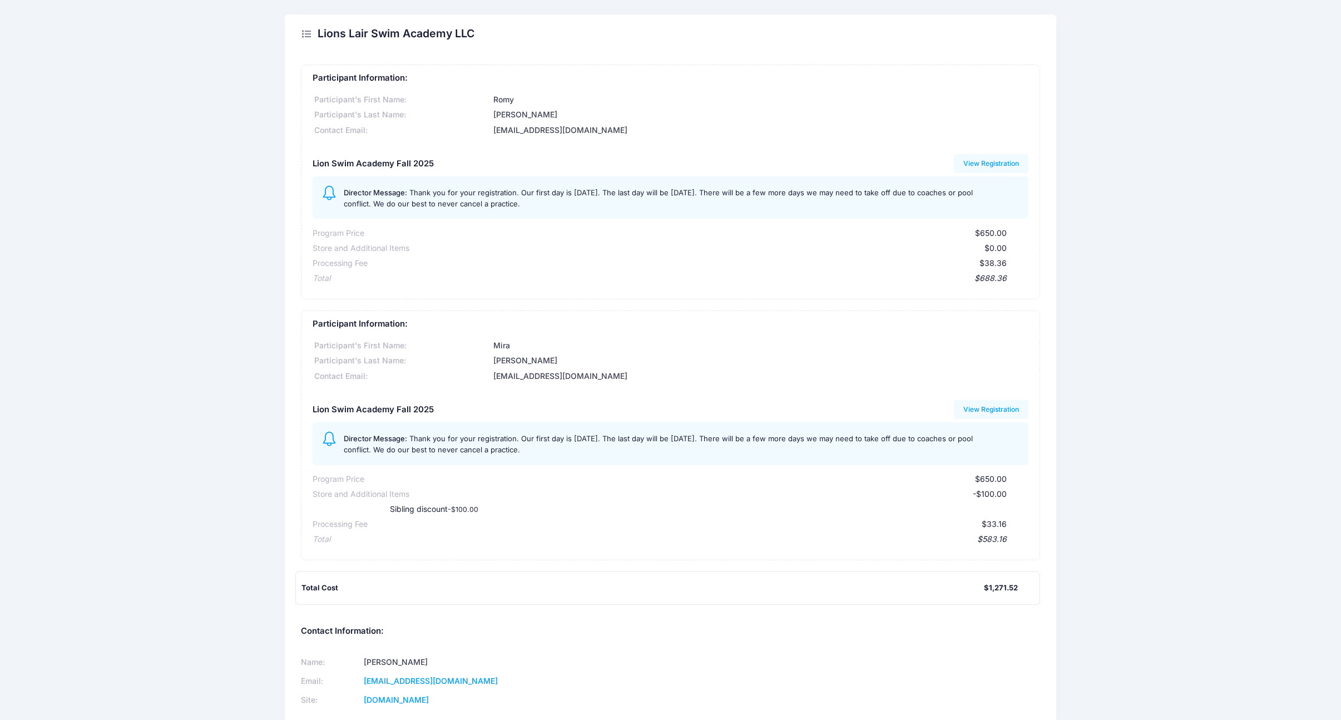
click at [310, 34] on icon at bounding box center [306, 34] width 11 height 0
drag, startPoint x: 307, startPoint y: 35, endPoint x: 314, endPoint y: 34, distance: 6.7
click at [307, 34] on icon at bounding box center [306, 34] width 11 height 0
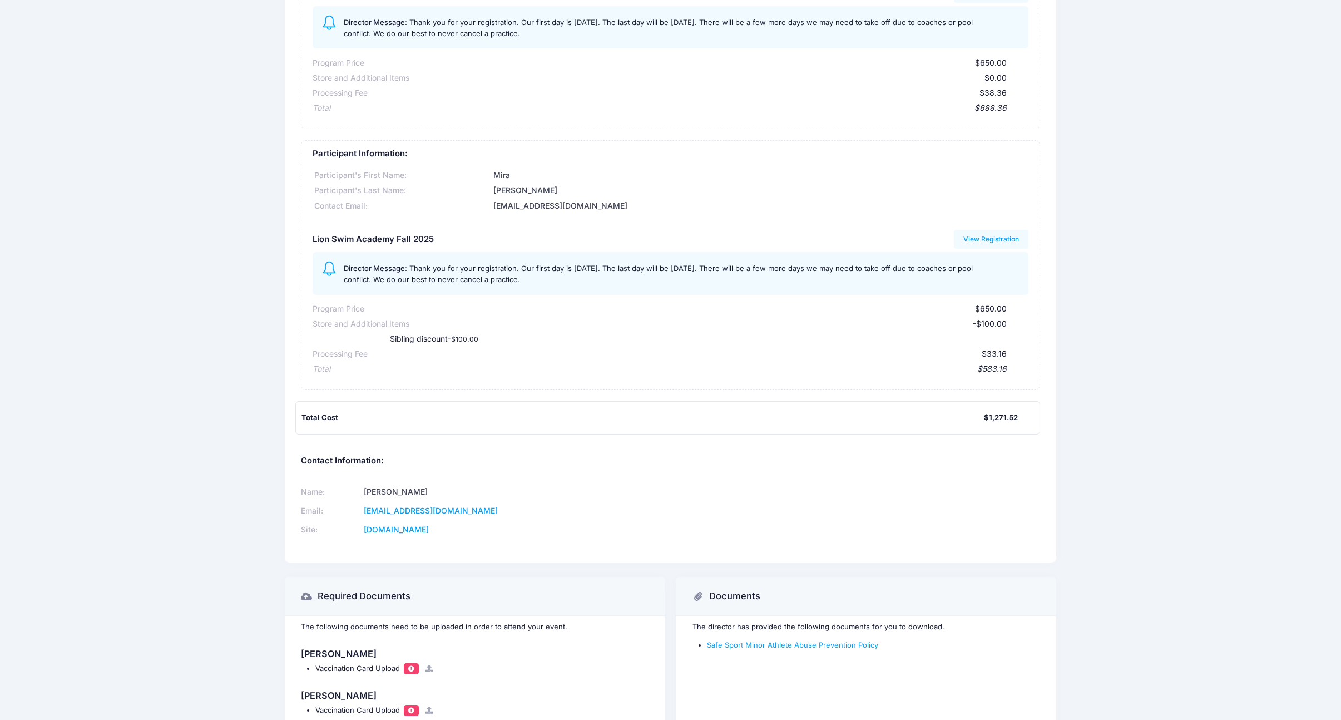
scroll to position [242, 0]
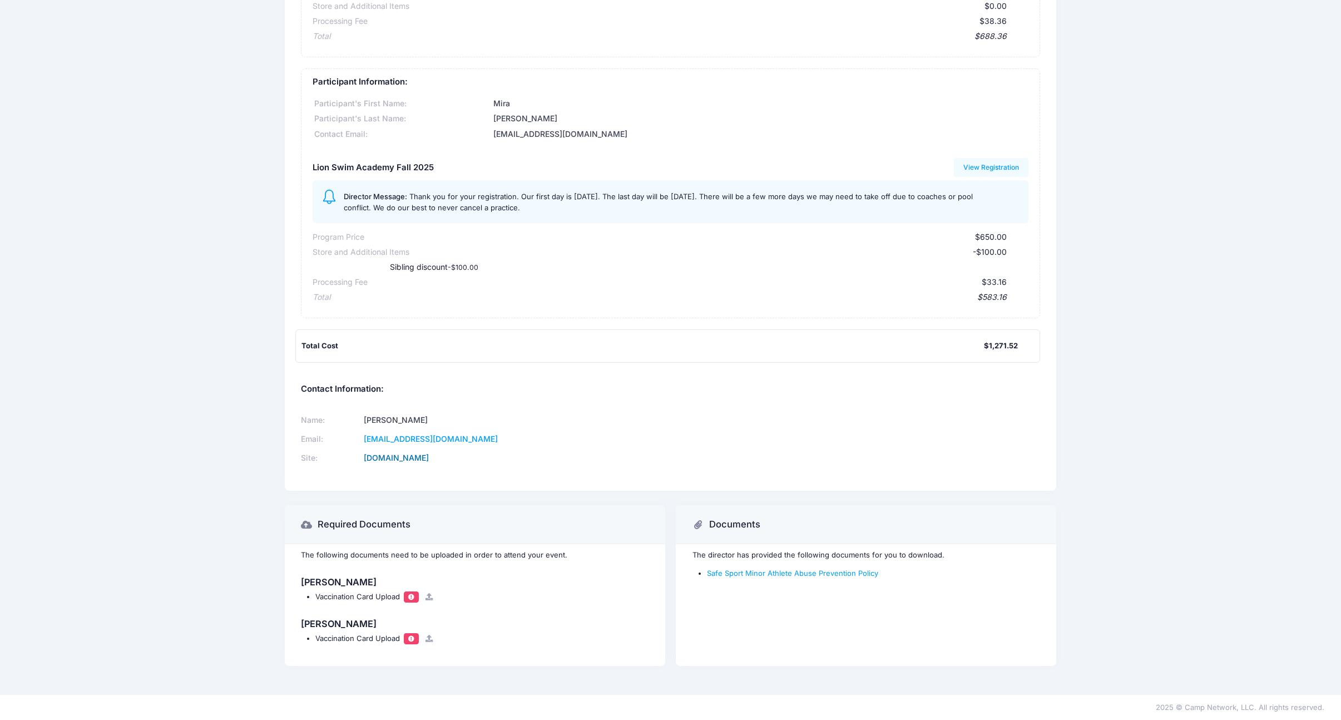
click at [429, 458] on link "[DOMAIN_NAME]" at bounding box center [396, 457] width 65 height 9
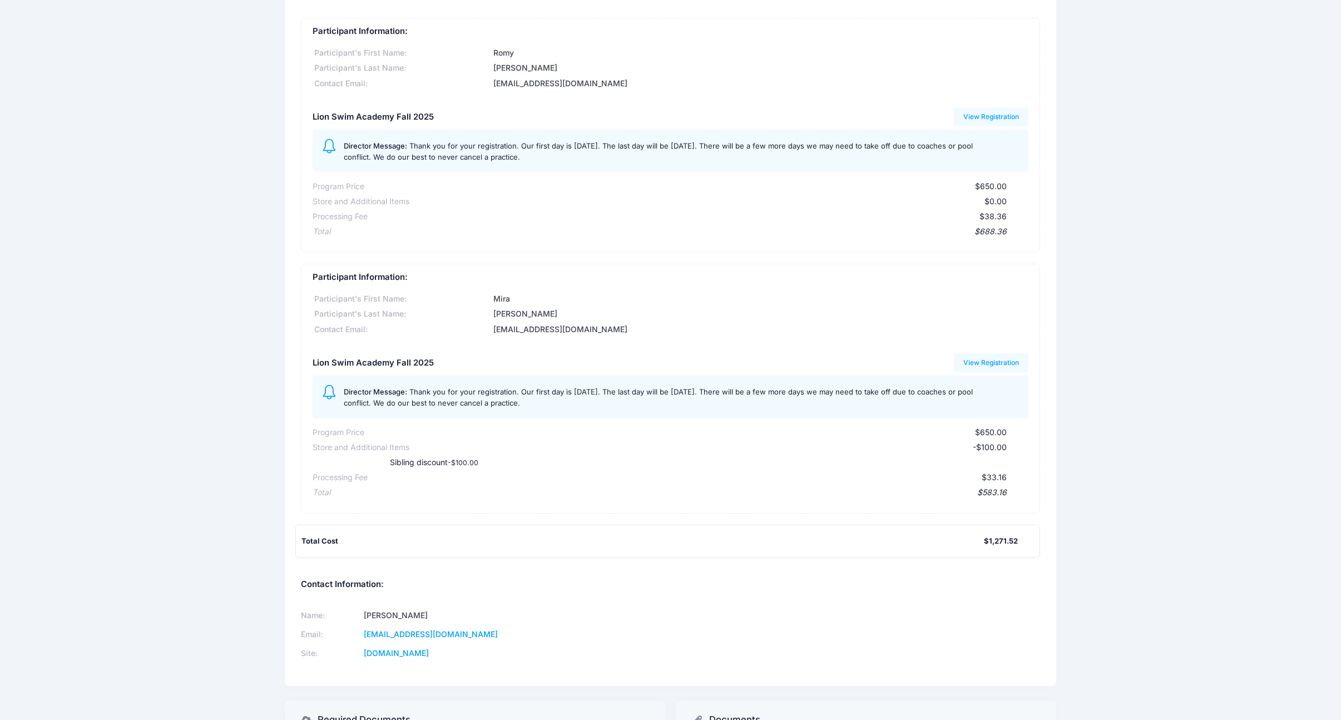
scroll to position [242, 0]
